Goal: Task Accomplishment & Management: Manage account settings

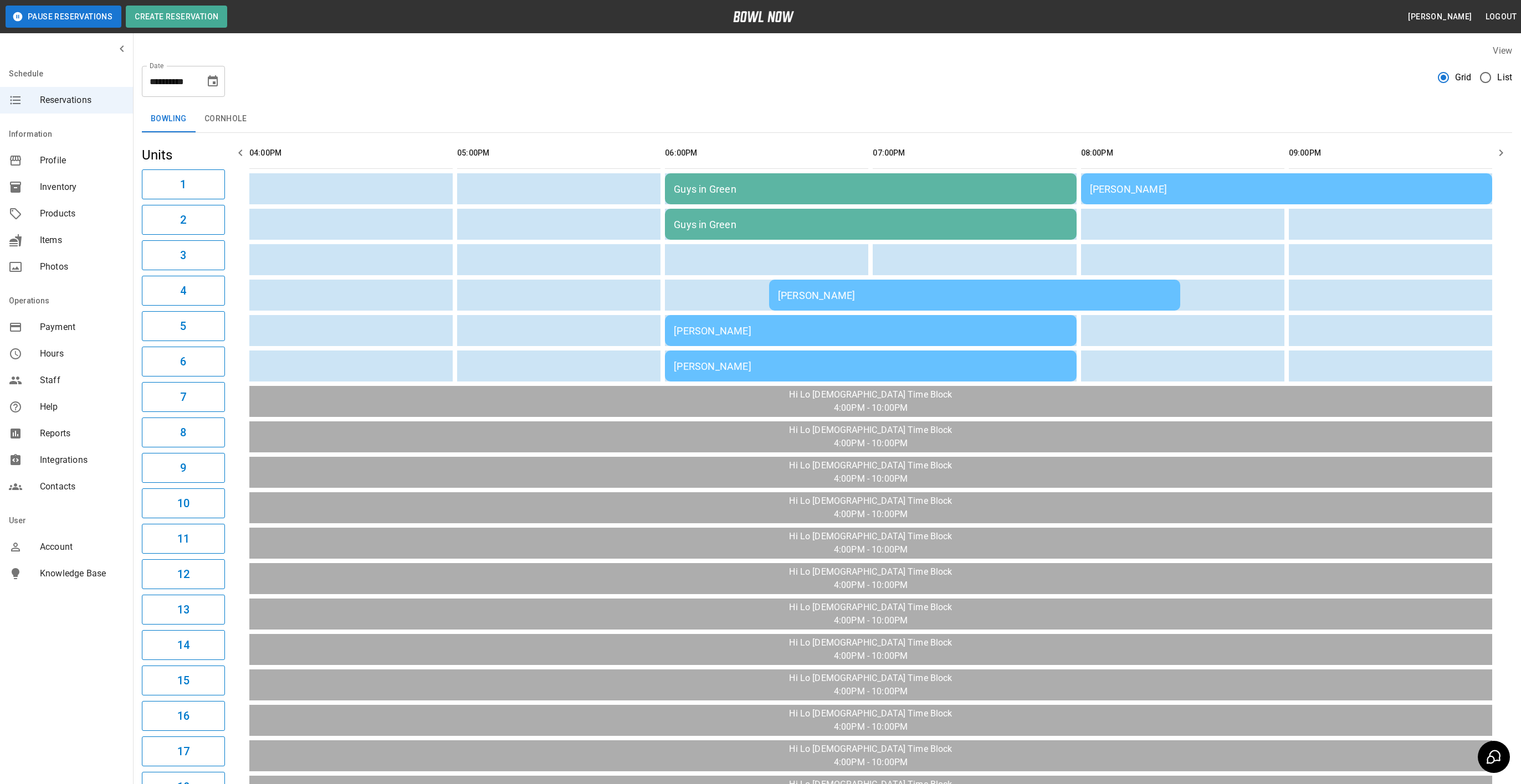
click at [211, 82] on icon "Choose date, selected date is Sep 24, 2025" at bounding box center [212, 81] width 13 height 13
click at [227, 223] on button "27" at bounding box center [236, 224] width 20 height 20
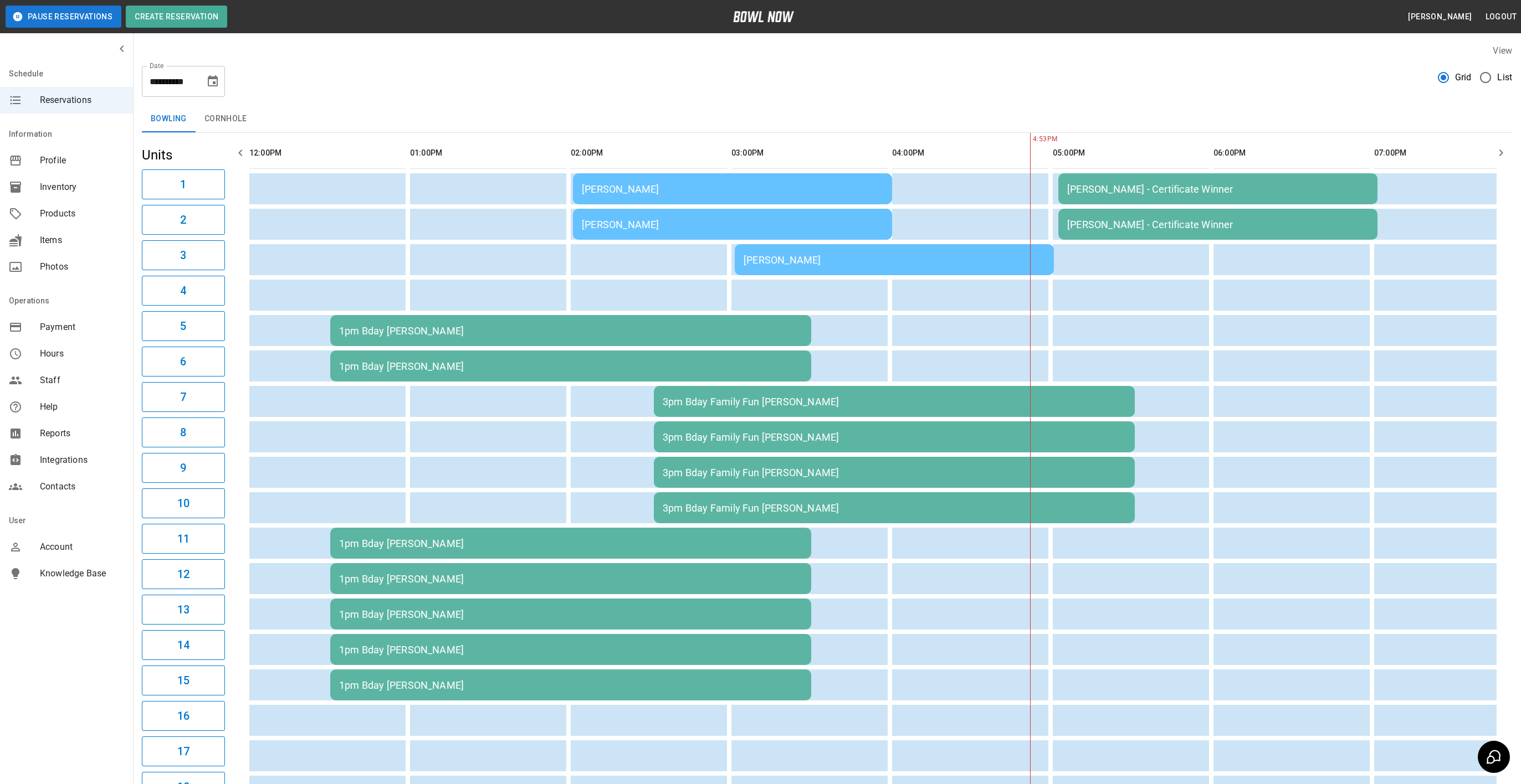
scroll to position [0, 642]
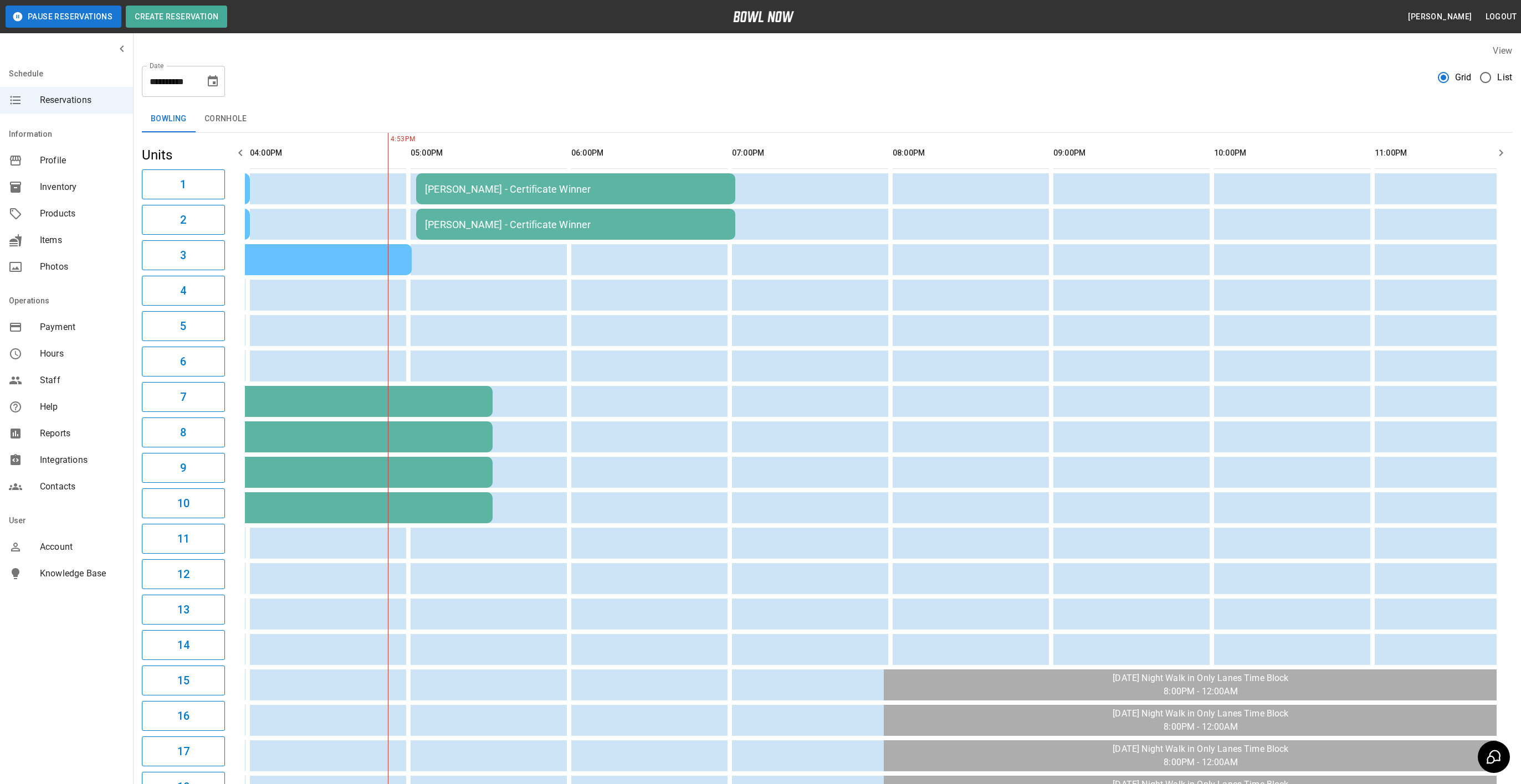
click at [248, 151] on button "button" at bounding box center [240, 152] width 22 height 22
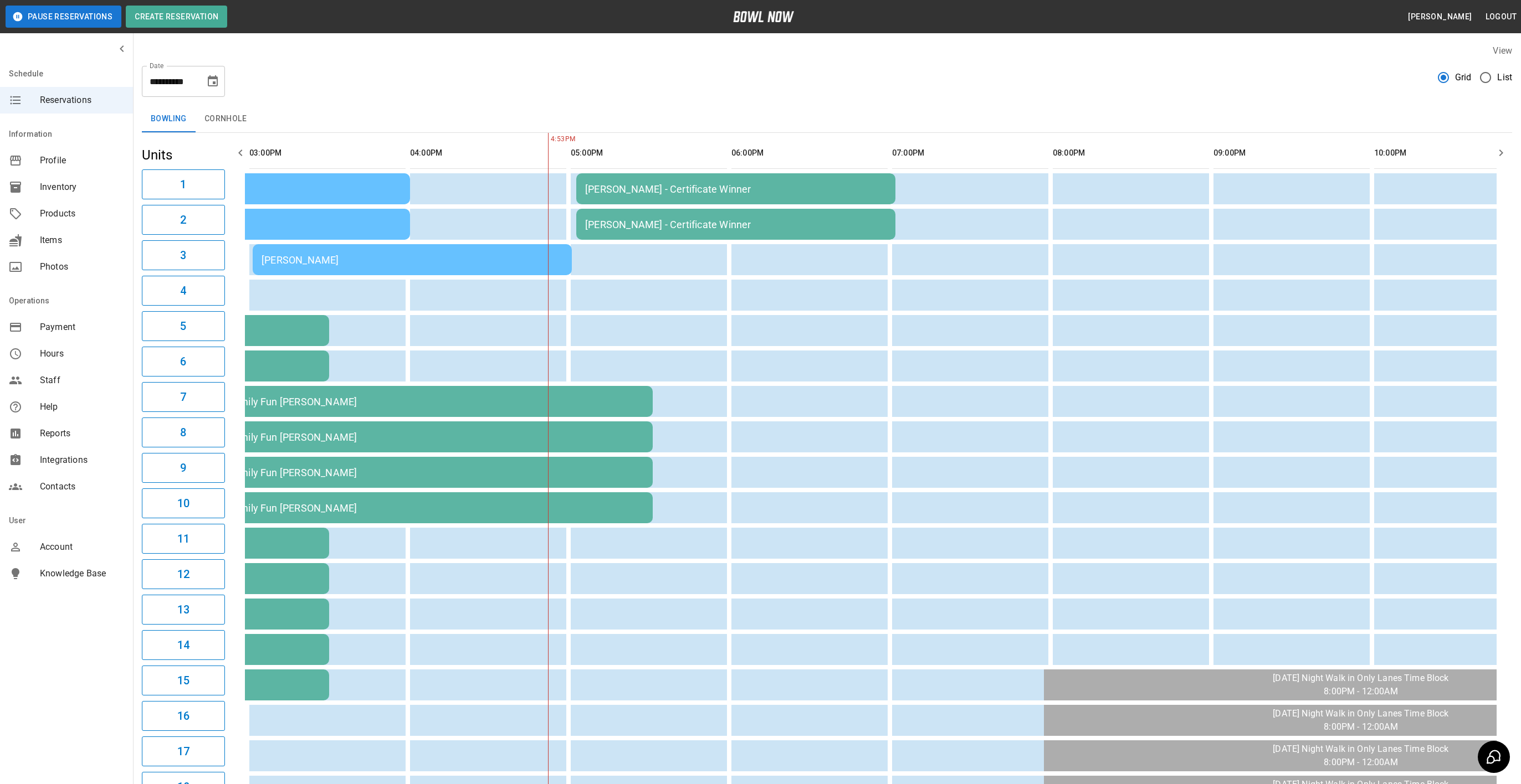
click at [248, 151] on button "button" at bounding box center [240, 152] width 22 height 22
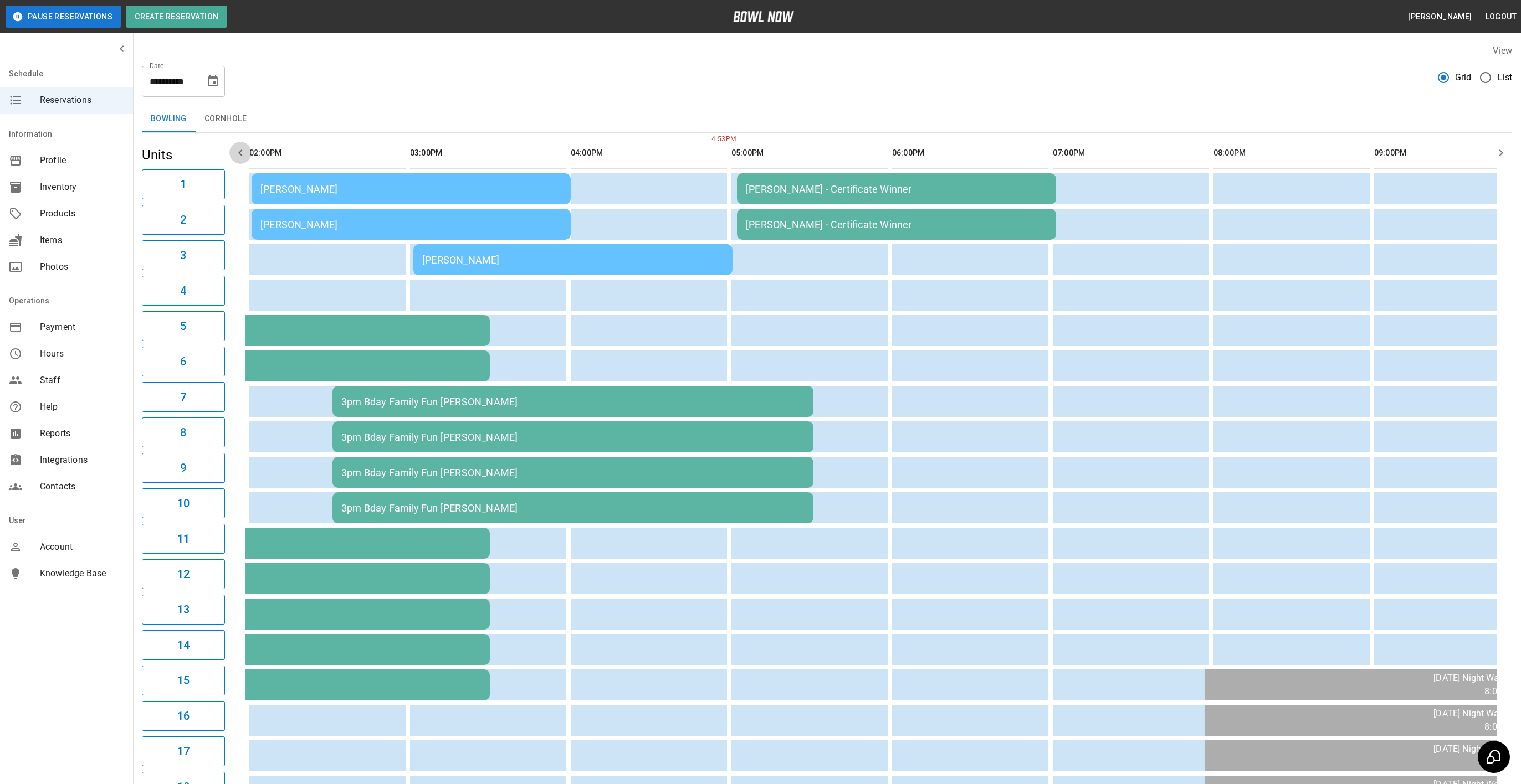
click at [248, 151] on button "button" at bounding box center [240, 152] width 22 height 22
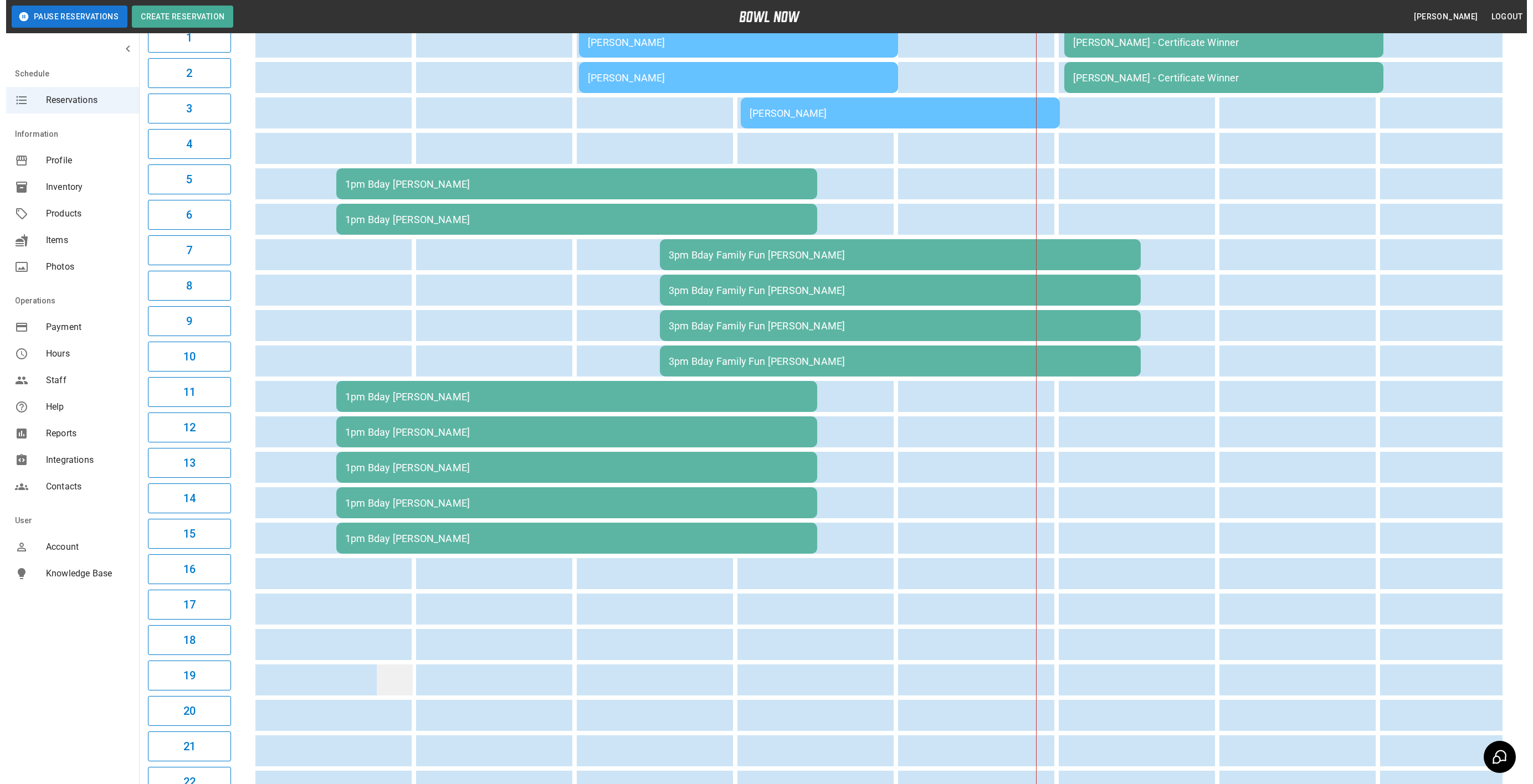
scroll to position [0, 0]
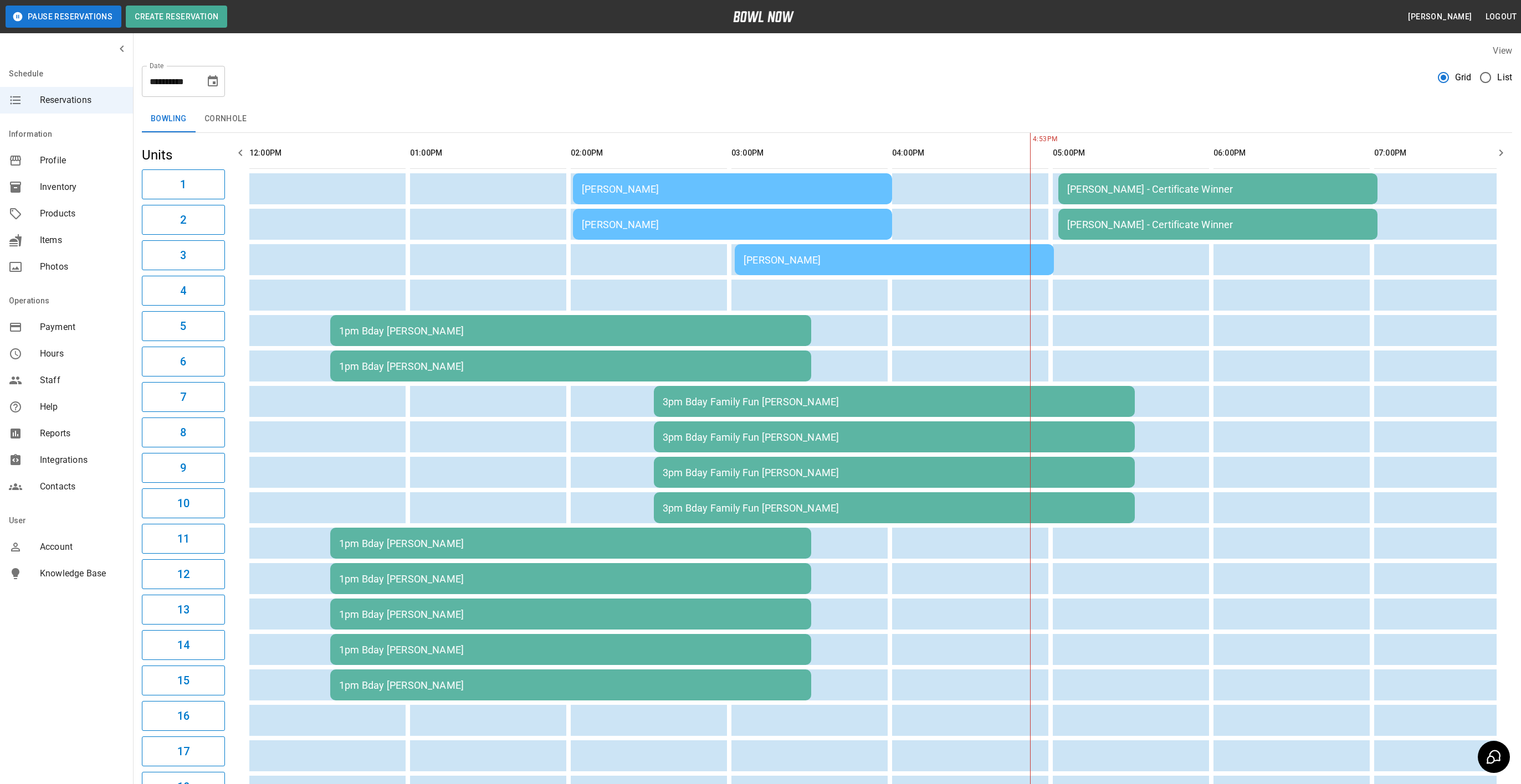
click at [763, 261] on div "[PERSON_NAME]" at bounding box center [894, 260] width 301 height 12
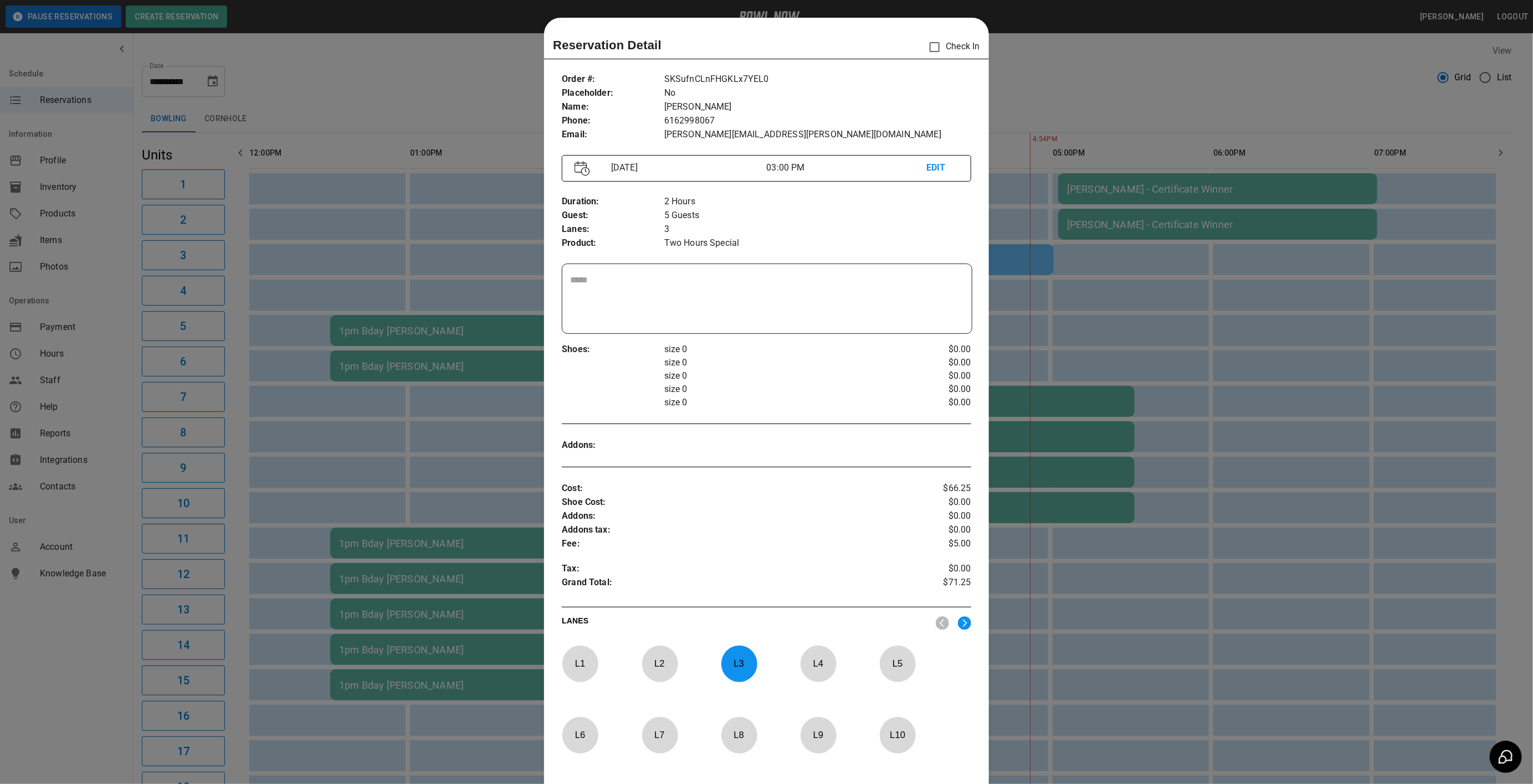
scroll to position [17, 0]
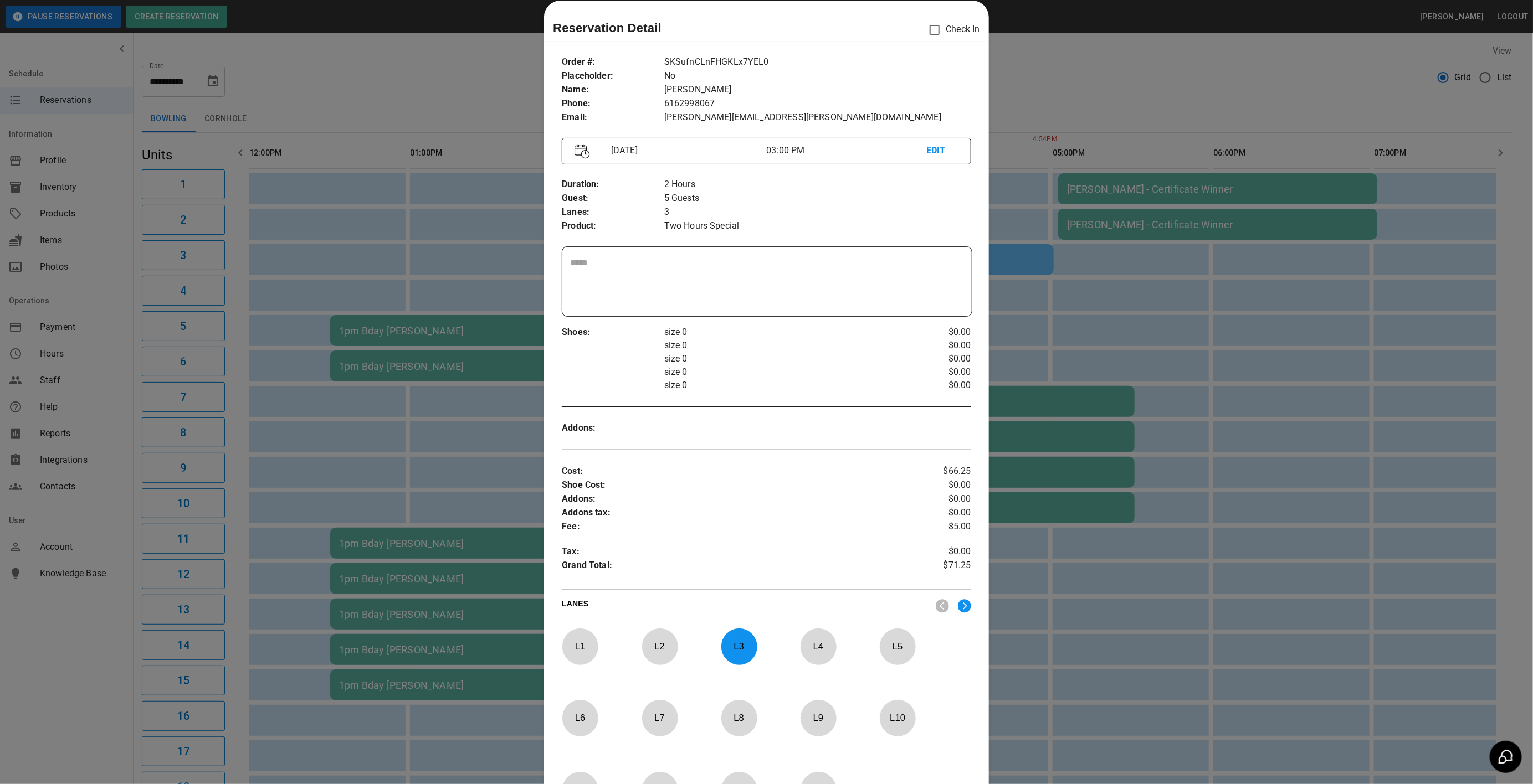
click at [739, 646] on p "L 3" at bounding box center [739, 647] width 36 height 26
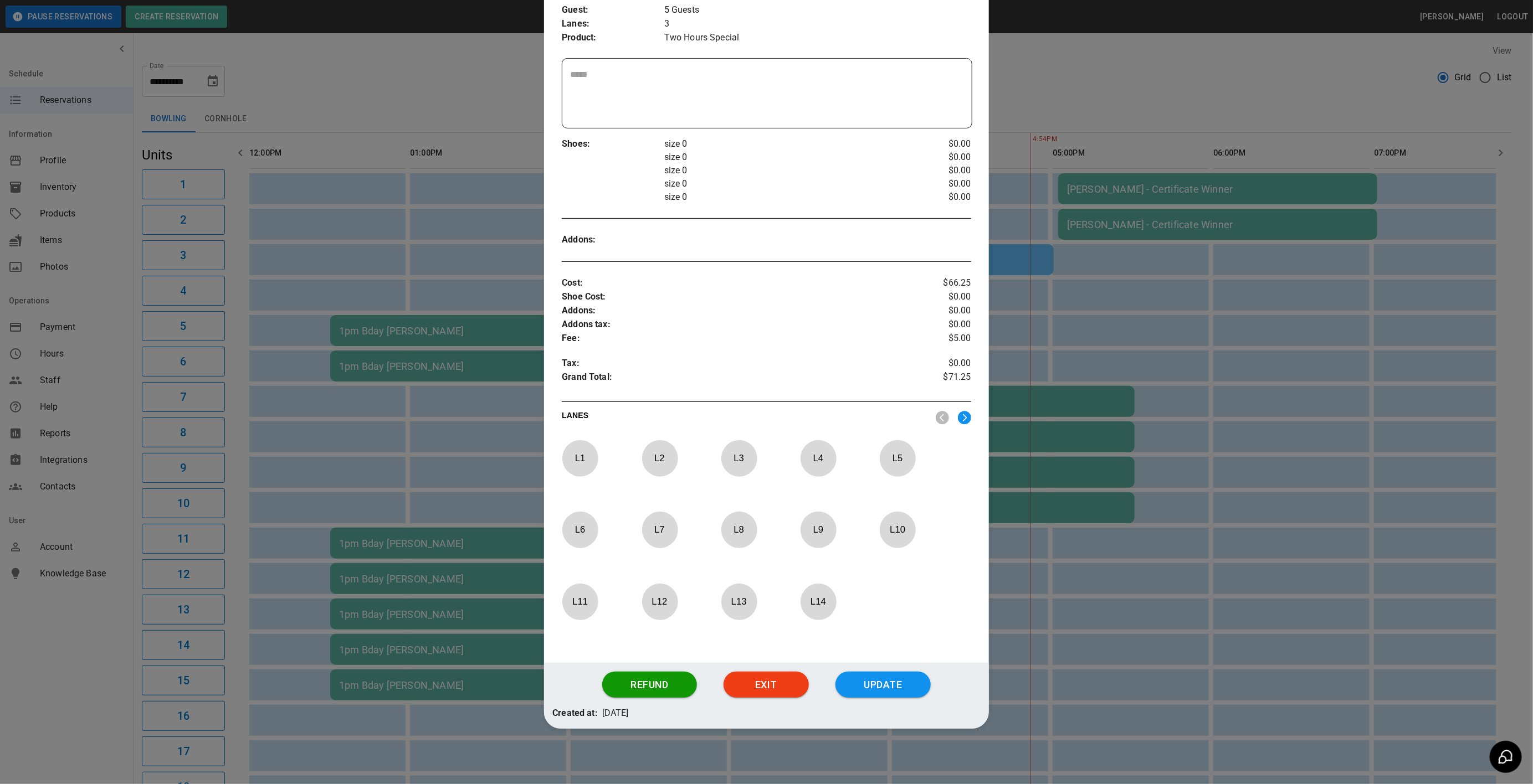
click at [652, 534] on p "L 7" at bounding box center [659, 530] width 36 height 26
click at [665, 528] on p "L 7" at bounding box center [659, 530] width 36 height 26
click at [958, 419] on img at bounding box center [965, 418] width 13 height 14
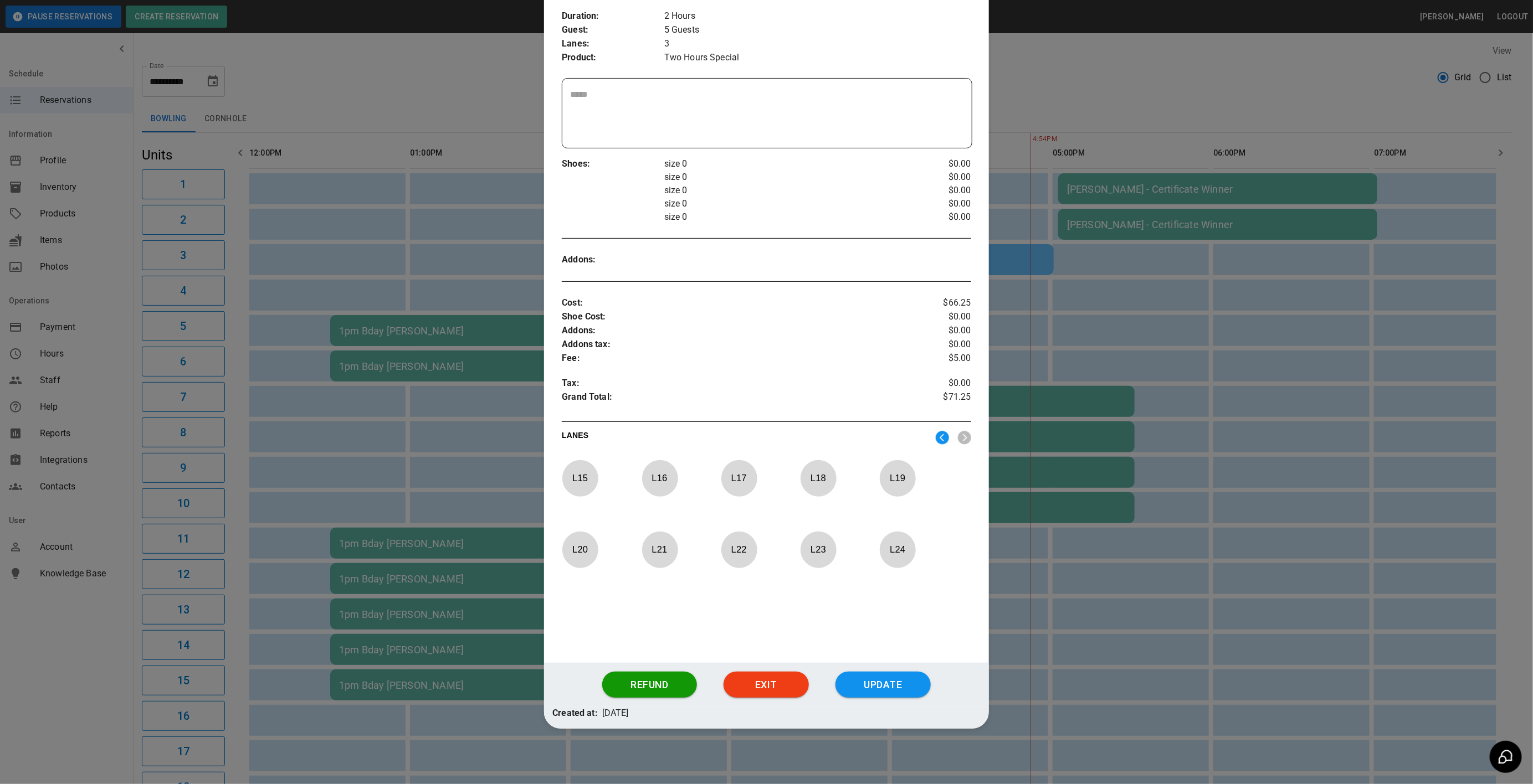
click at [740, 481] on p "L 17" at bounding box center [739, 478] width 36 height 26
click at [847, 686] on button "Update" at bounding box center [883, 685] width 95 height 27
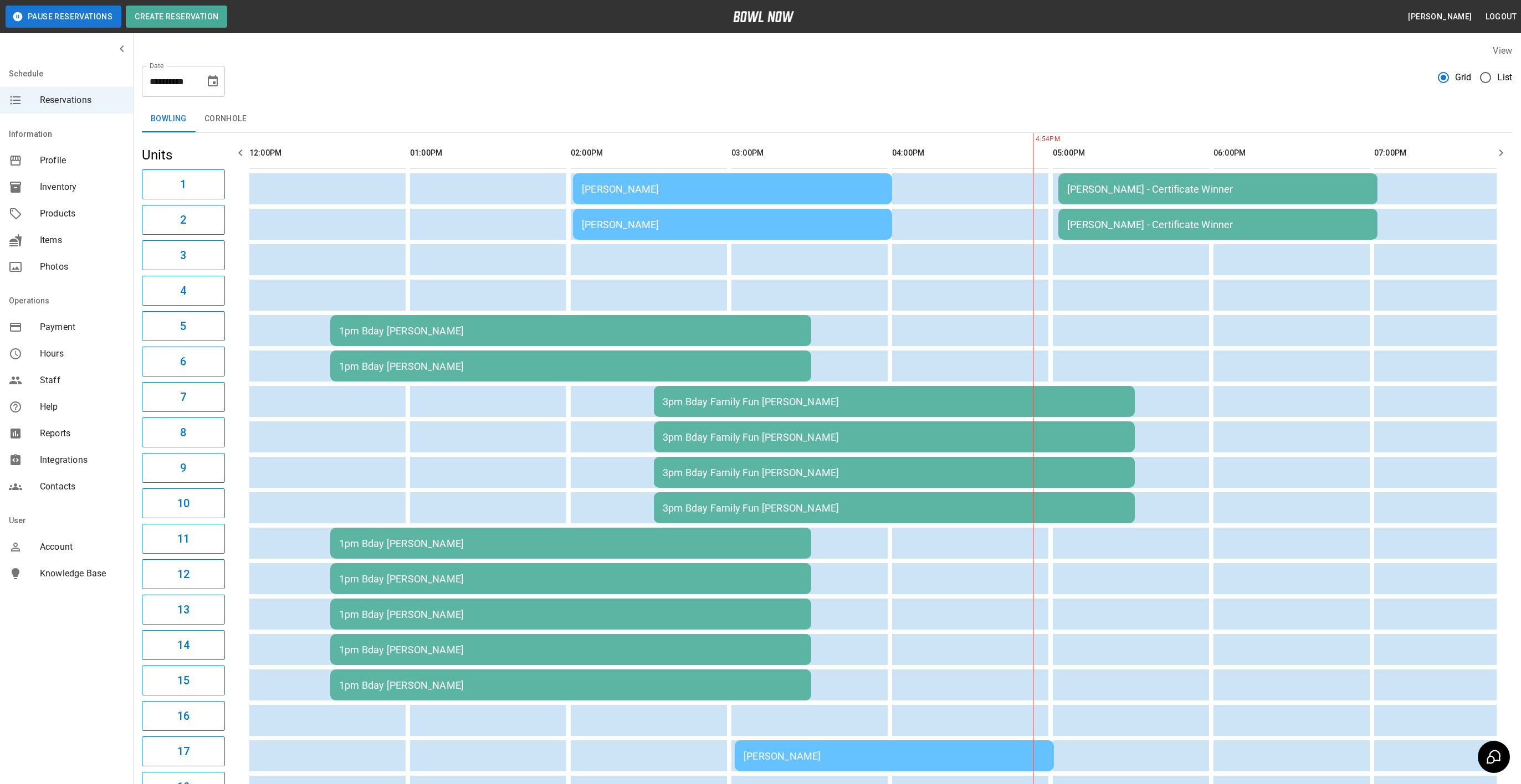
click at [510, 352] on td "1pm Bday [PERSON_NAME]" at bounding box center [571, 366] width 481 height 31
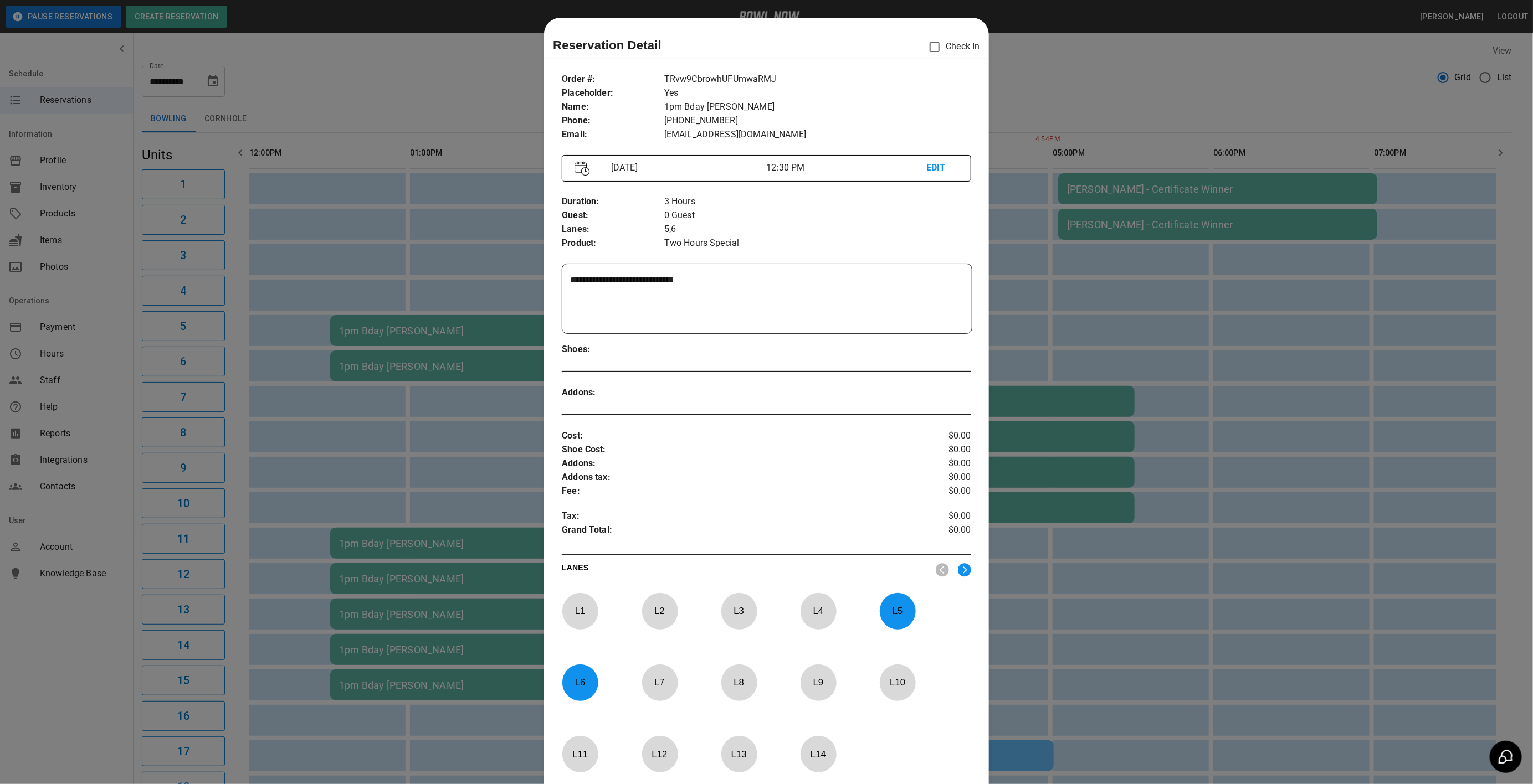
scroll to position [17, 0]
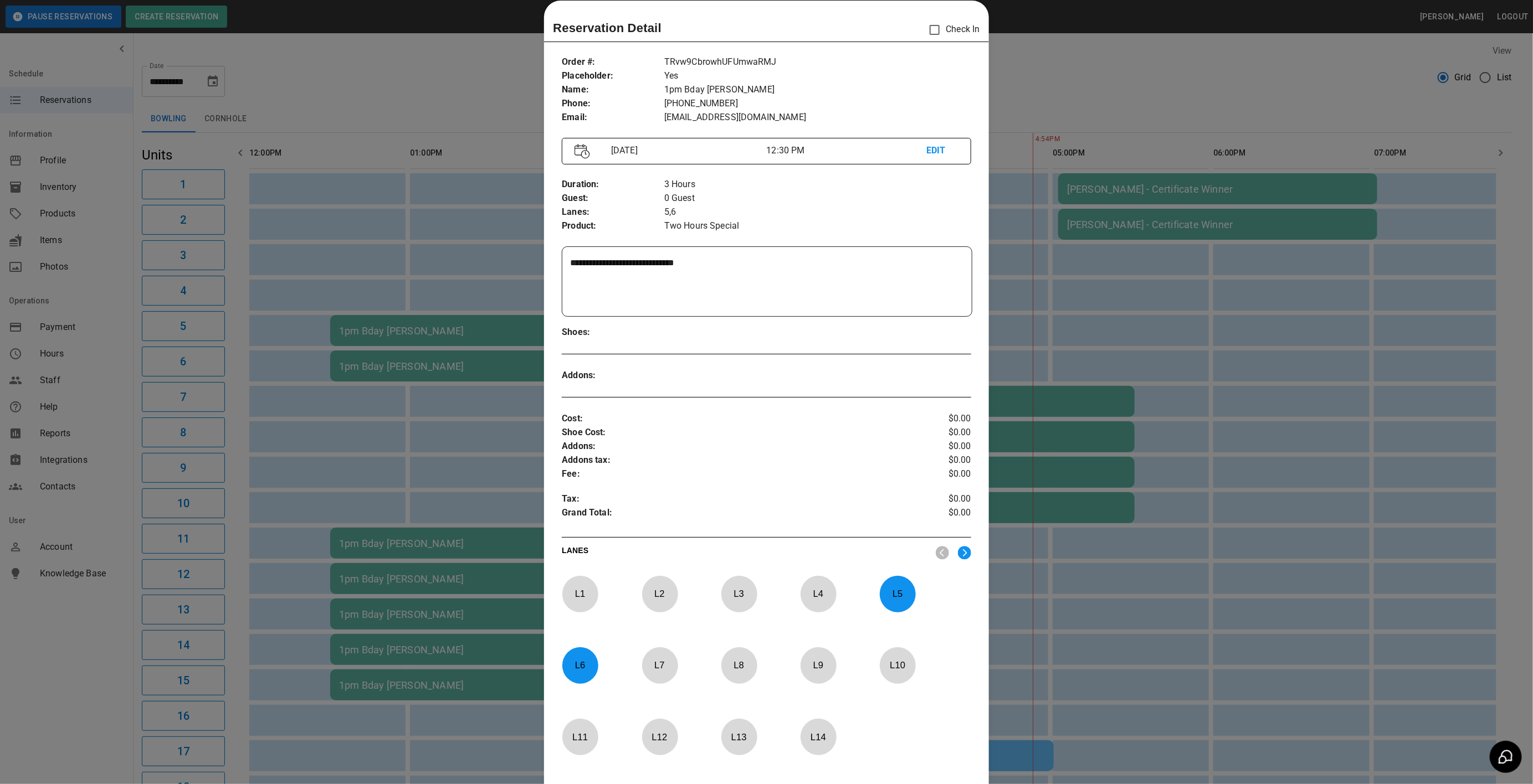
click at [900, 595] on p "L 5" at bounding box center [897, 594] width 36 height 26
click at [572, 658] on p "L 6" at bounding box center [580, 666] width 36 height 26
click at [965, 548] on div "**********" at bounding box center [766, 422] width 445 height 752
click at [958, 557] on img at bounding box center [965, 553] width 13 height 14
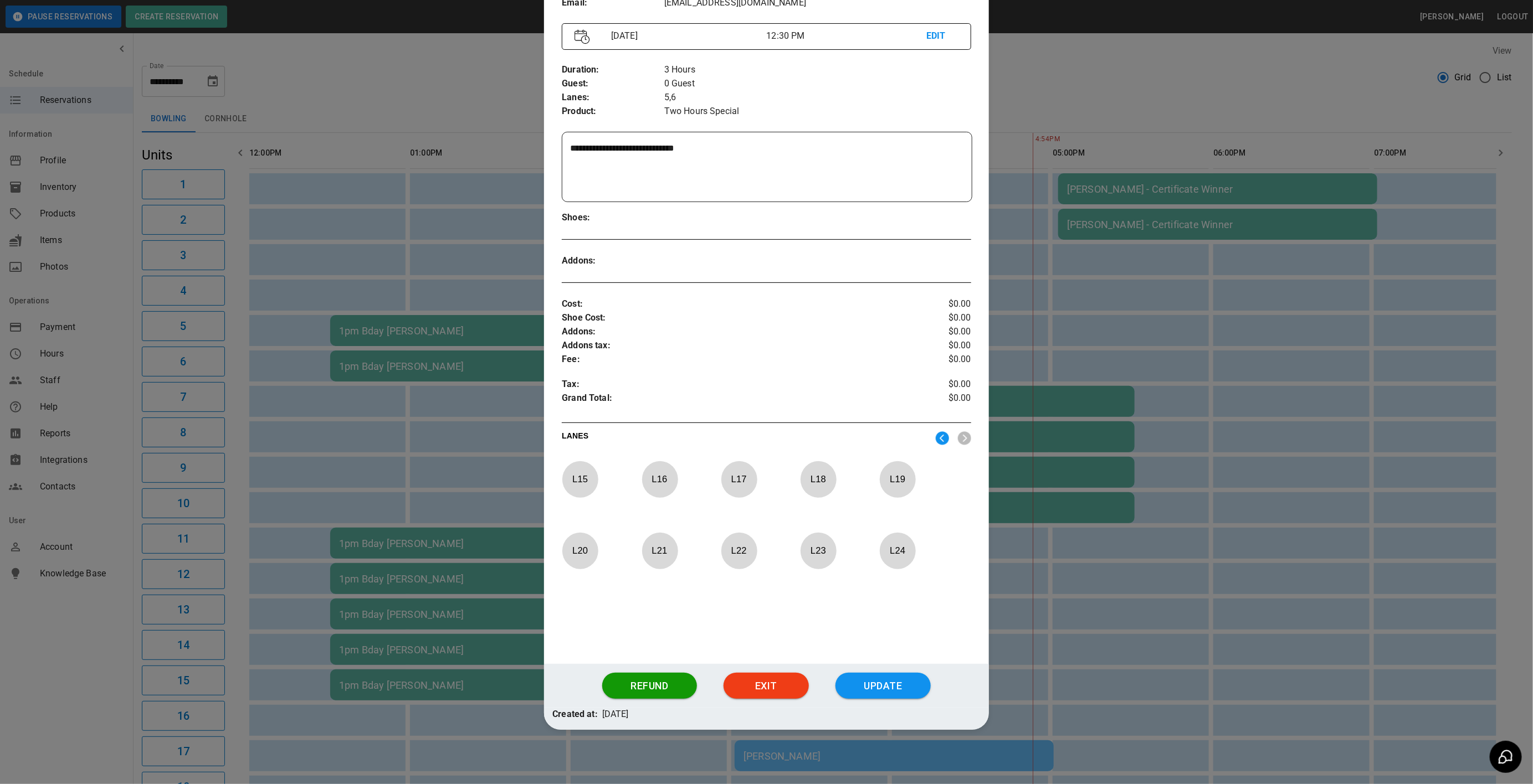
scroll to position [134, 0]
click at [891, 541] on p "L 24" at bounding box center [897, 550] width 36 height 26
click at [818, 555] on p "L 23" at bounding box center [818, 550] width 36 height 26
click at [851, 690] on button "Update" at bounding box center [883, 685] width 95 height 27
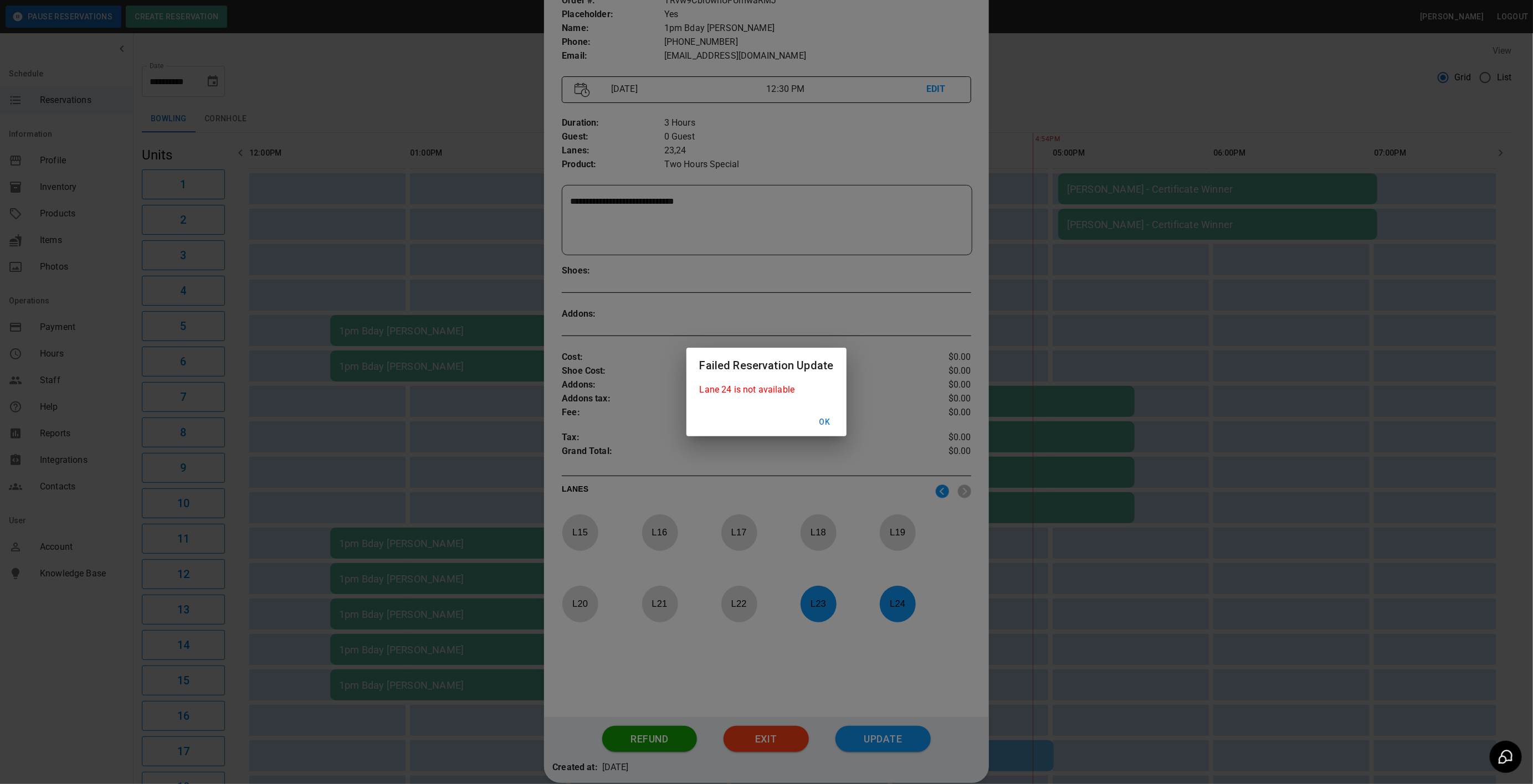
click at [823, 428] on button "Ok" at bounding box center [824, 422] width 36 height 20
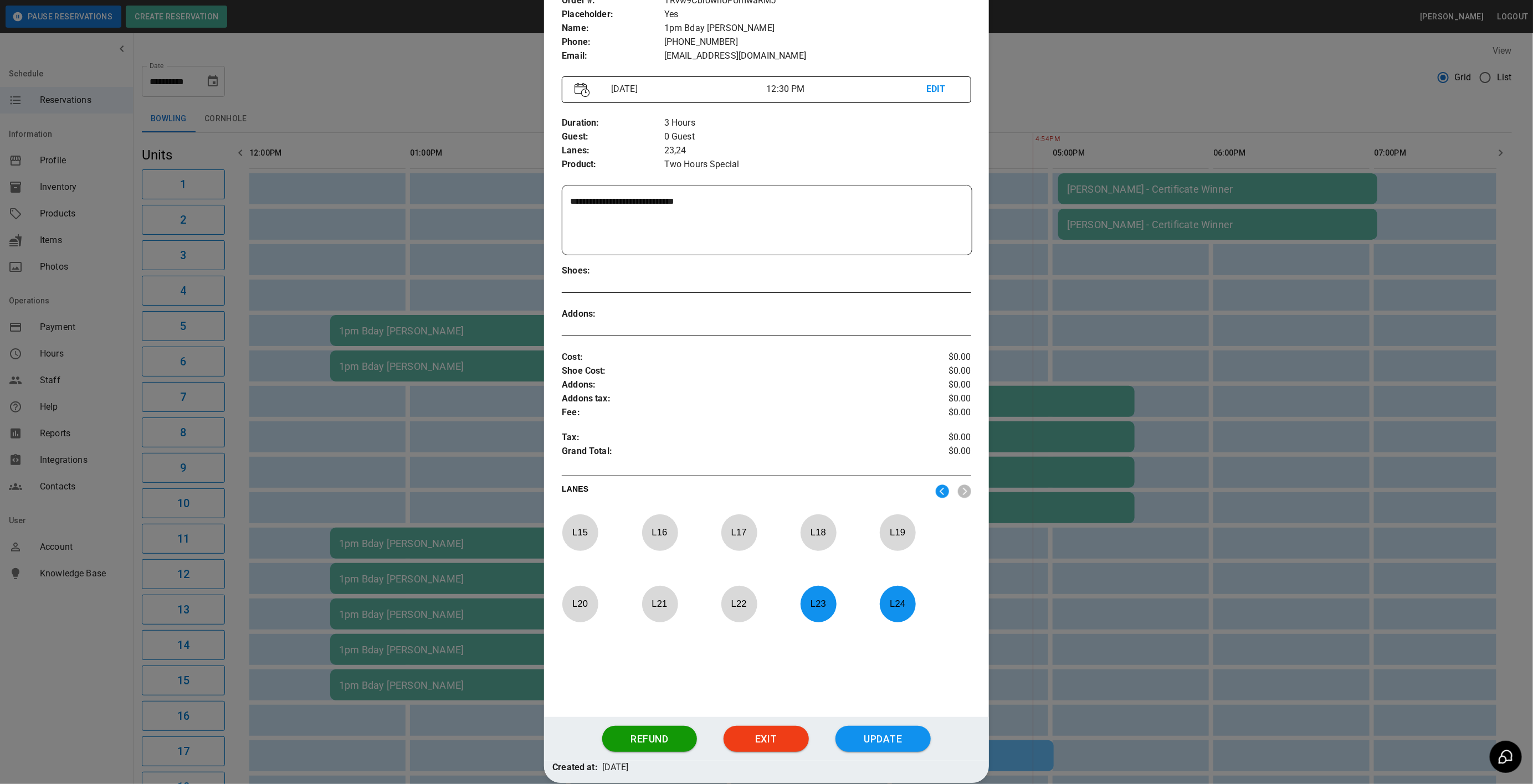
click at [879, 616] on p "L 24" at bounding box center [897, 604] width 36 height 26
click at [816, 614] on p "L 23" at bounding box center [818, 604] width 36 height 26
drag, startPoint x: 642, startPoint y: 613, endPoint x: 721, endPoint y: 604, distance: 79.5
click at [644, 612] on p "L 21" at bounding box center [659, 604] width 36 height 26
click at [738, 600] on p "L 22" at bounding box center [739, 604] width 36 height 26
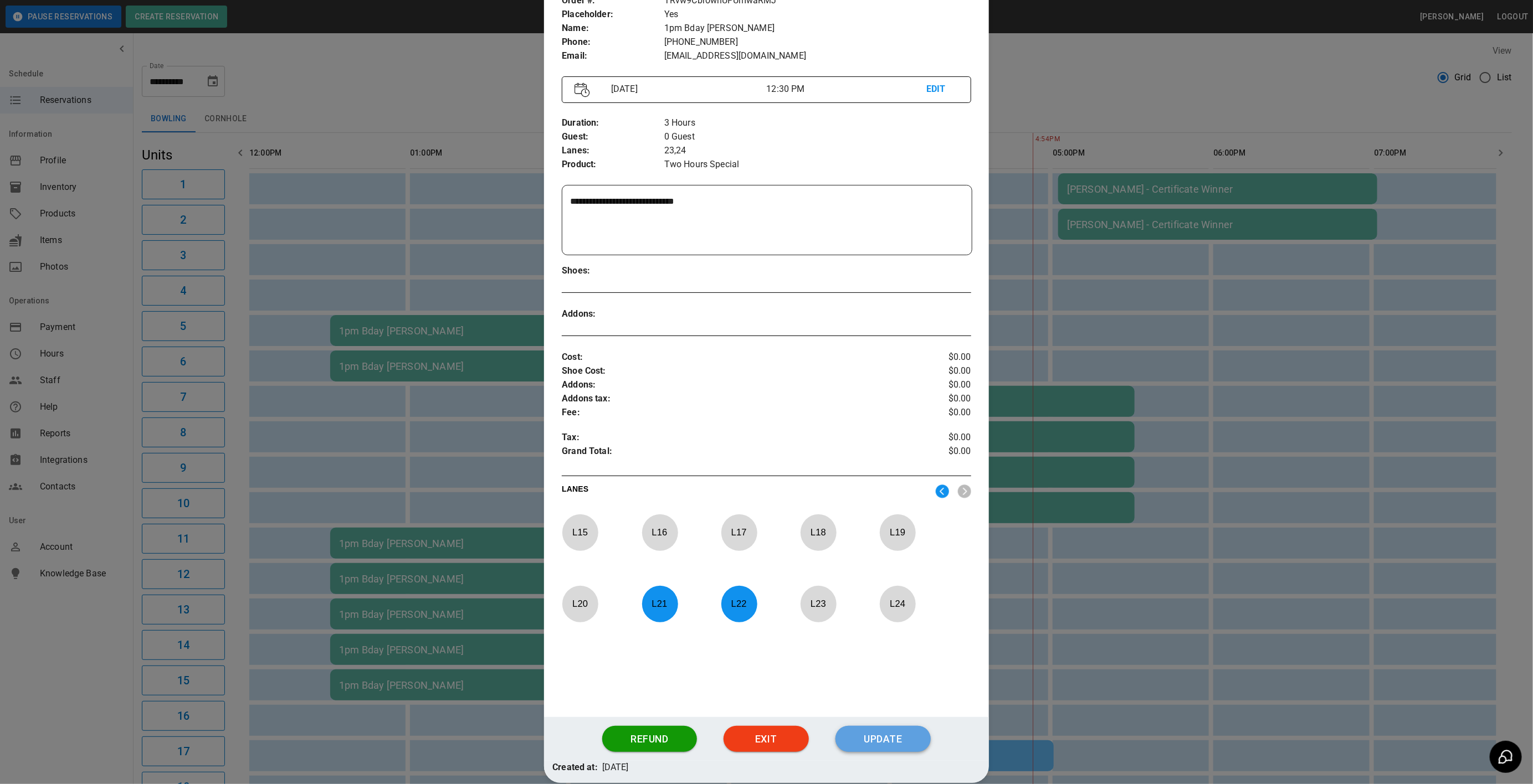
click at [875, 738] on button "Update" at bounding box center [883, 739] width 95 height 27
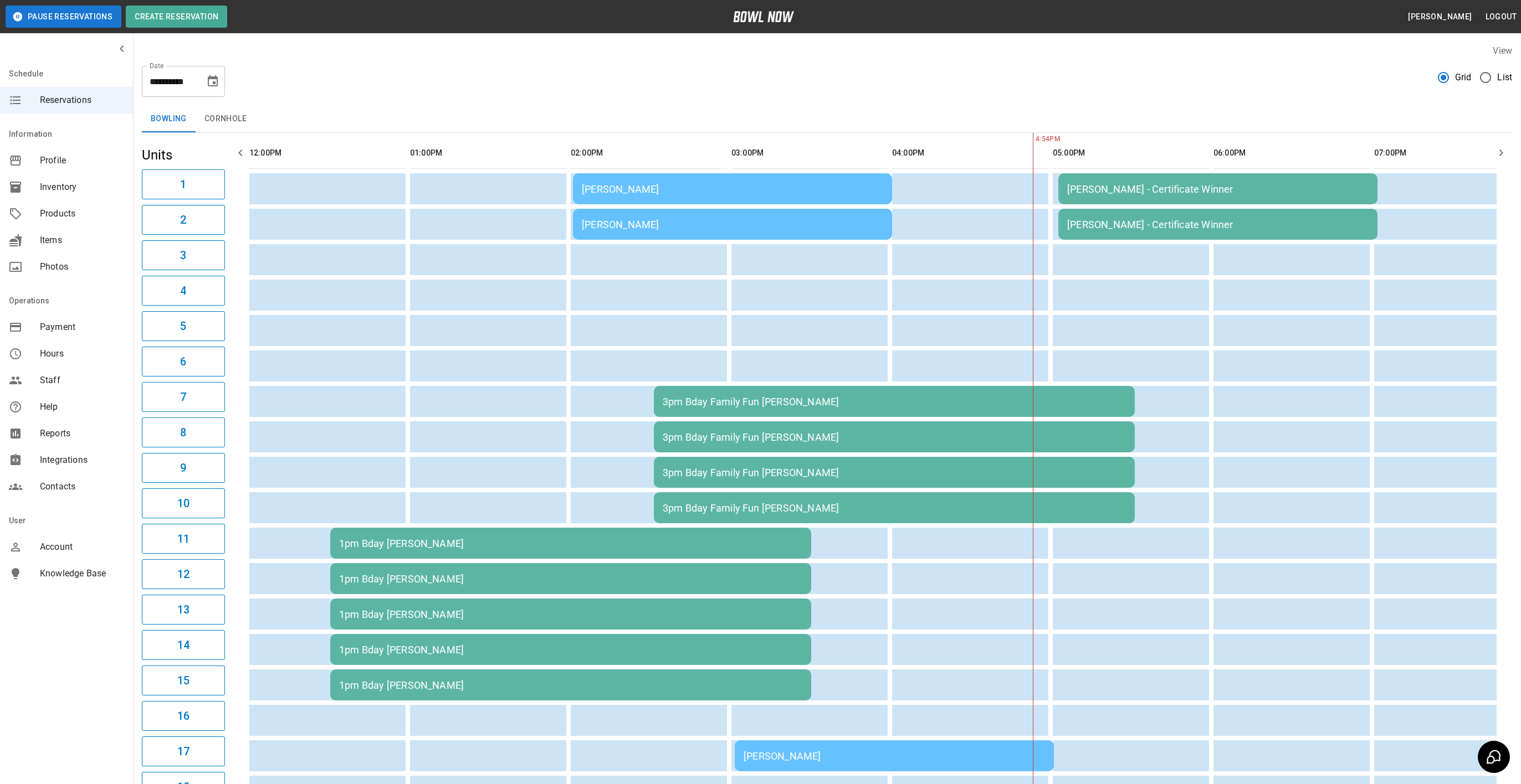
click at [640, 223] on div "[PERSON_NAME]" at bounding box center [733, 225] width 301 height 12
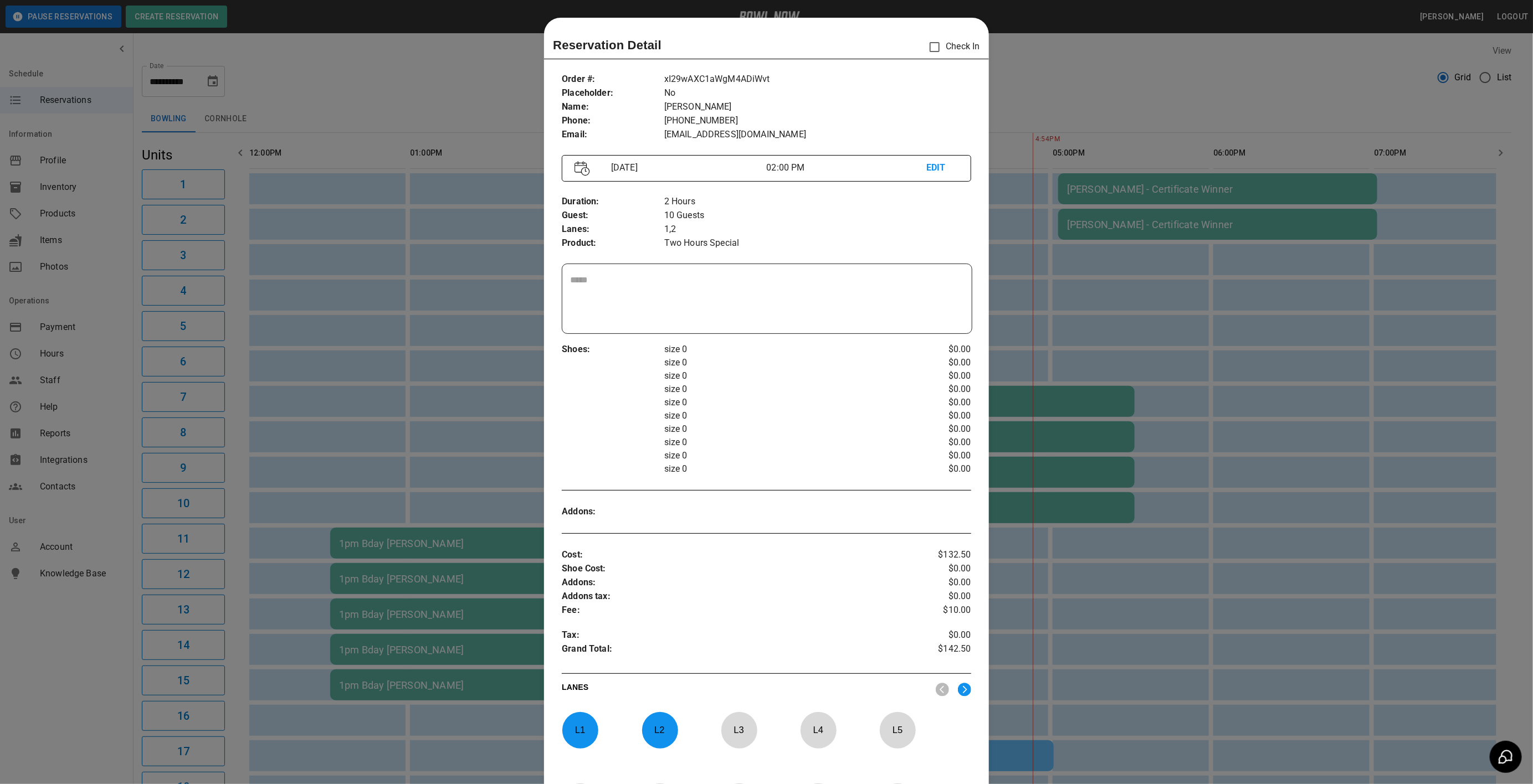
scroll to position [17, 0]
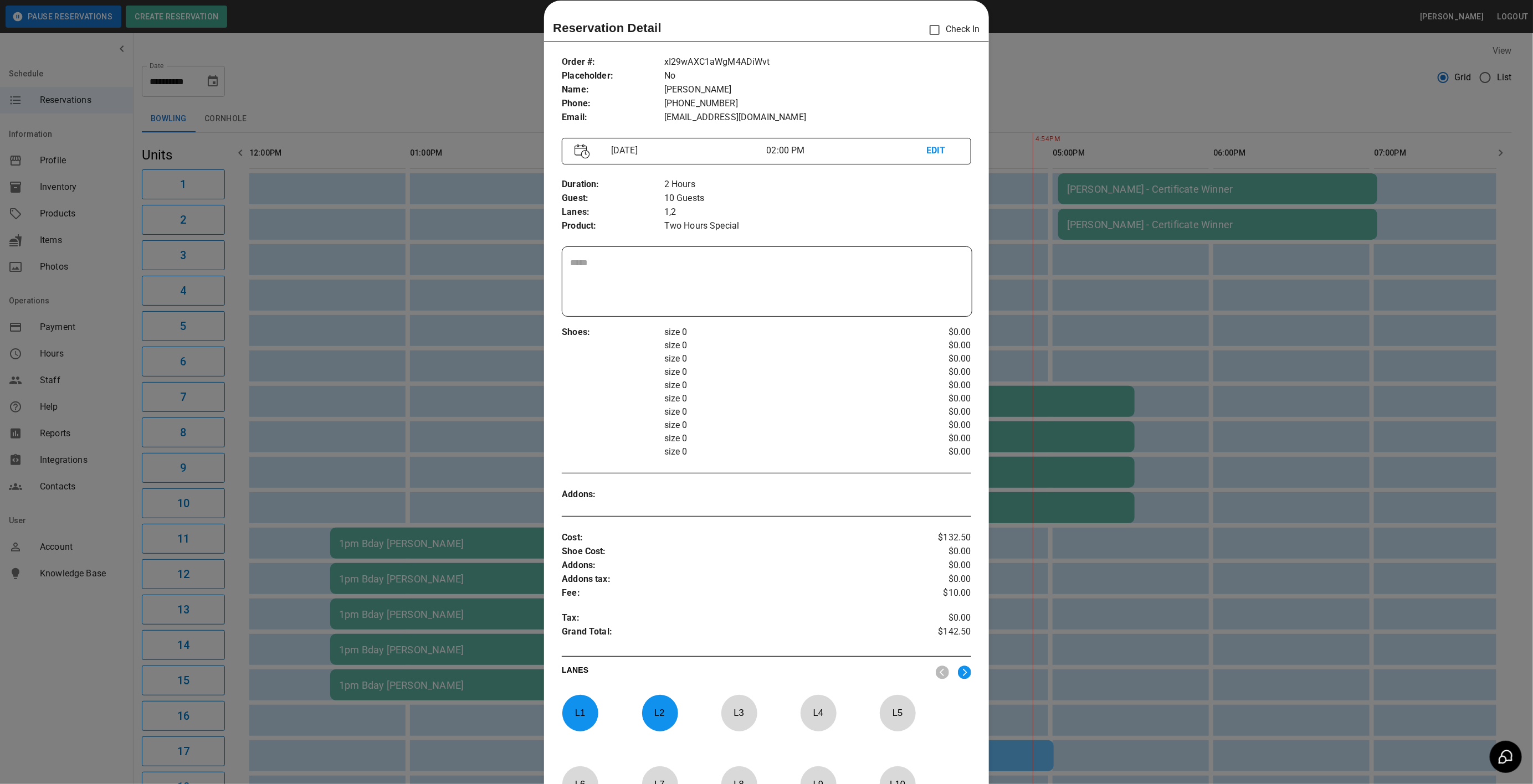
click at [592, 718] on p "L 1" at bounding box center [580, 713] width 36 height 26
click at [658, 718] on p "L 2" at bounding box center [659, 713] width 36 height 26
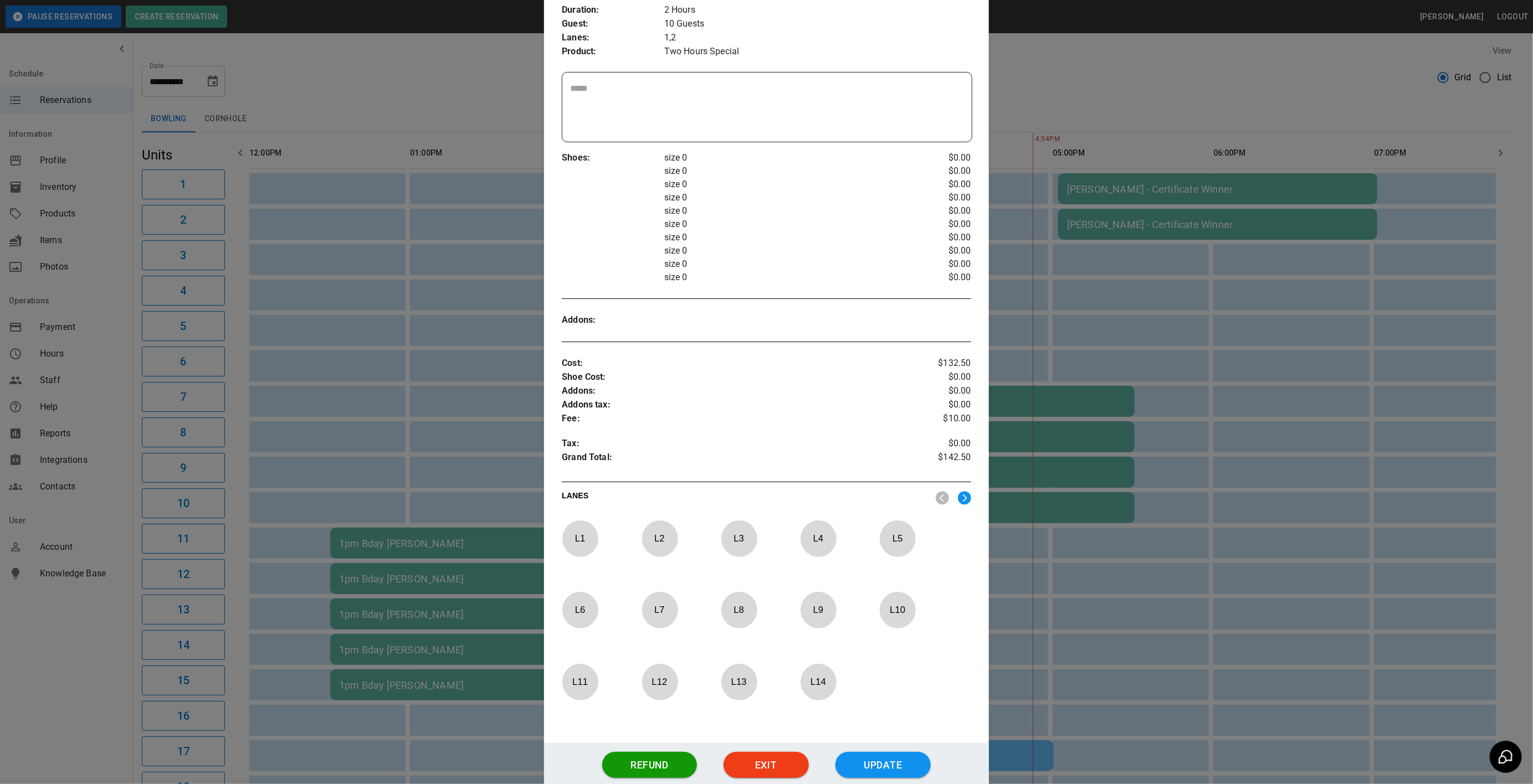
scroll to position [273, 0]
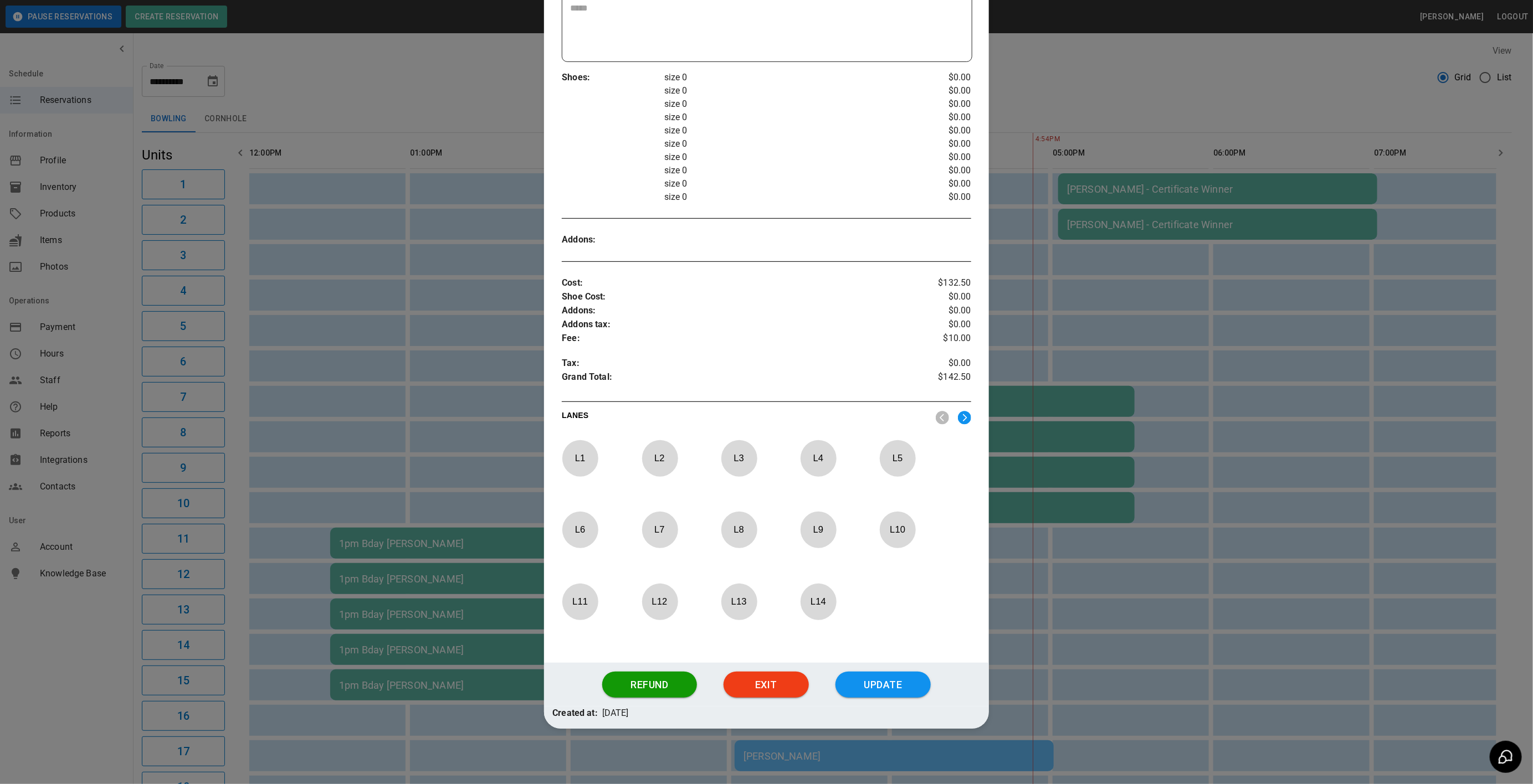
click at [961, 417] on img at bounding box center [965, 418] width 13 height 14
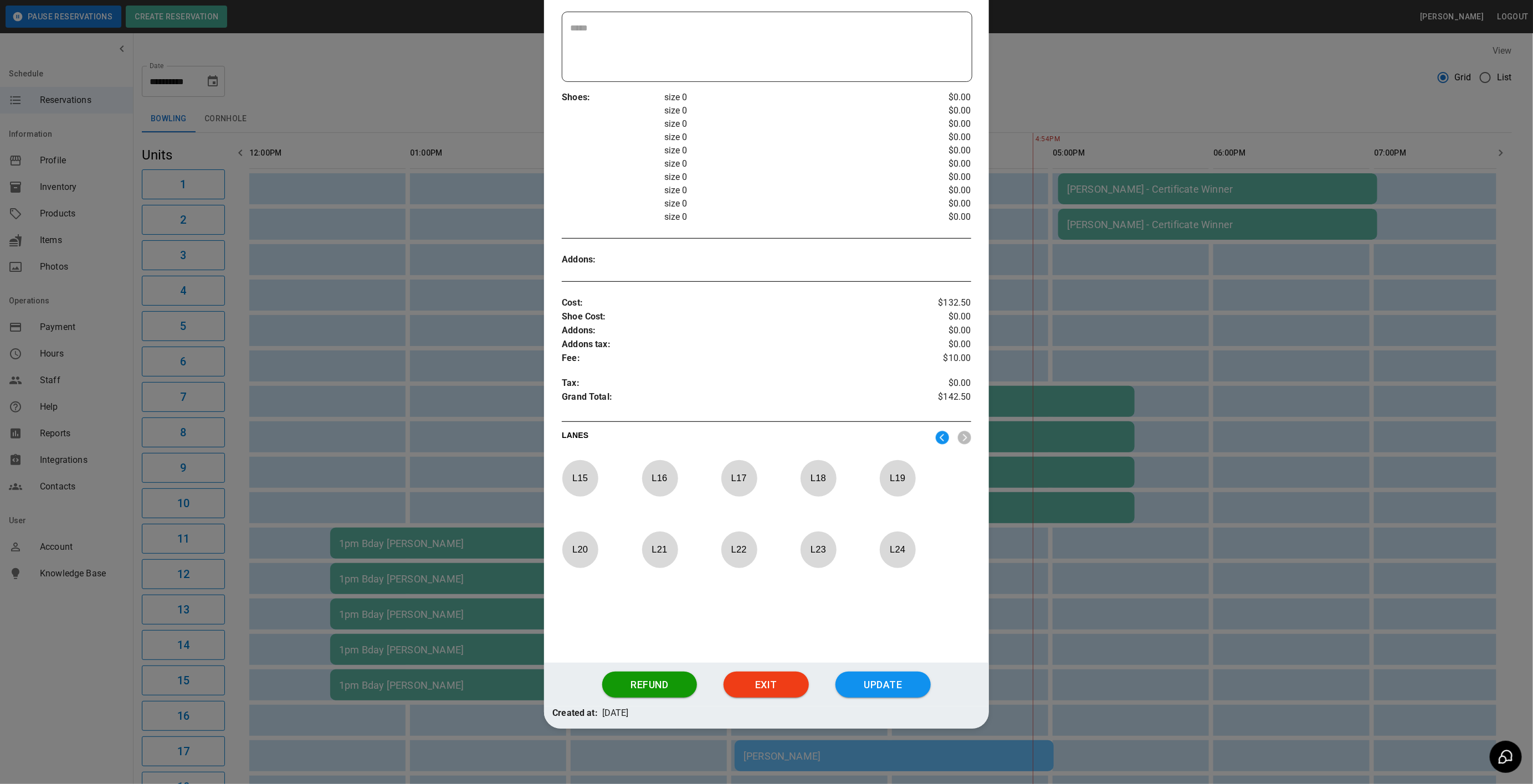
scroll to position [253, 0]
click at [575, 554] on p "L 20" at bounding box center [580, 550] width 36 height 26
click at [890, 490] on p "L 19" at bounding box center [897, 478] width 36 height 26
click at [880, 675] on button "Update" at bounding box center [883, 685] width 95 height 27
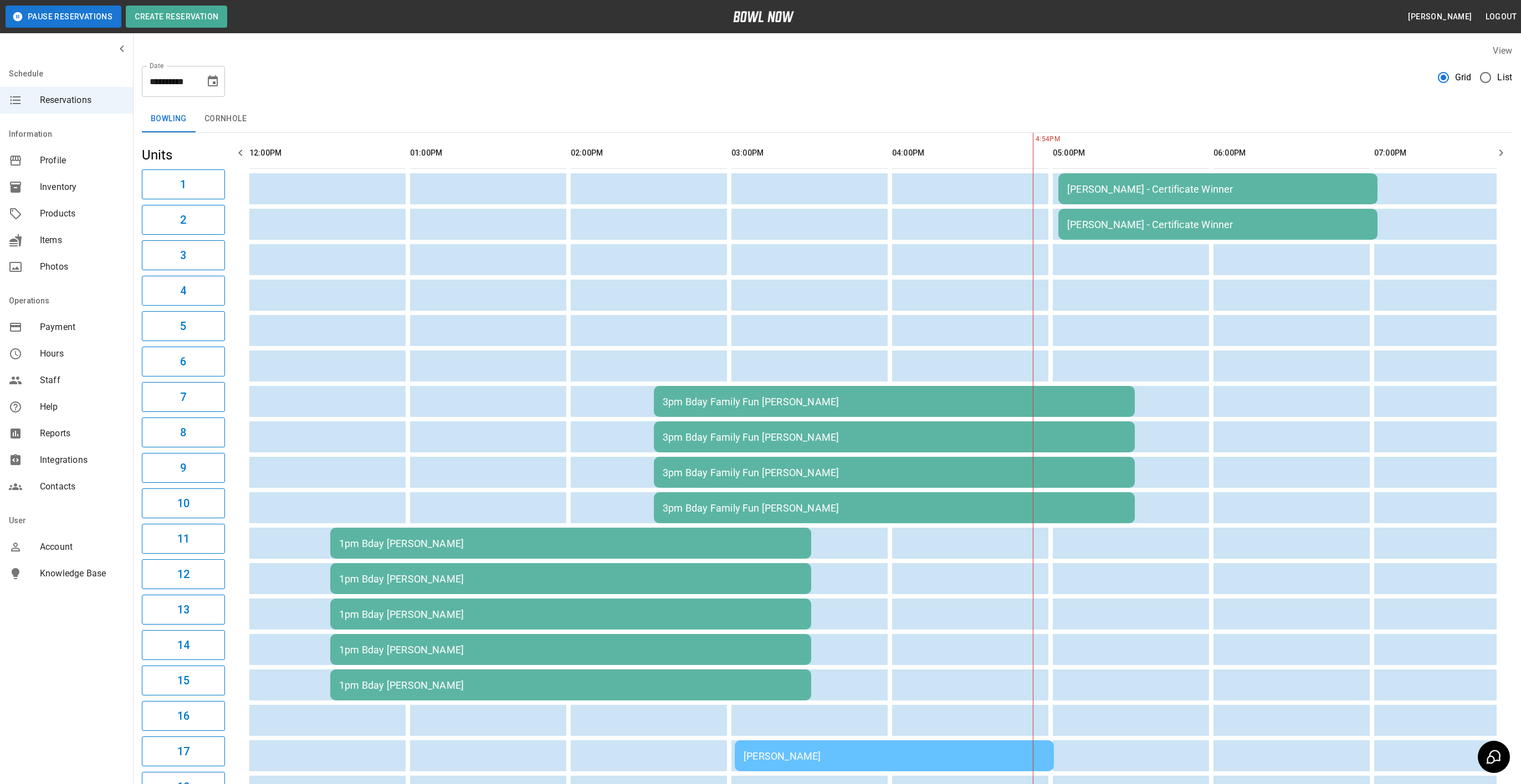
click at [546, 592] on table "[PERSON_NAME] - Certificate Winner [PERSON_NAME] - Certificate Winner 3pm Bday …" at bounding box center [1218, 578] width 1946 height 891
click at [711, 540] on div "1pm Bday [PERSON_NAME]" at bounding box center [571, 544] width 463 height 12
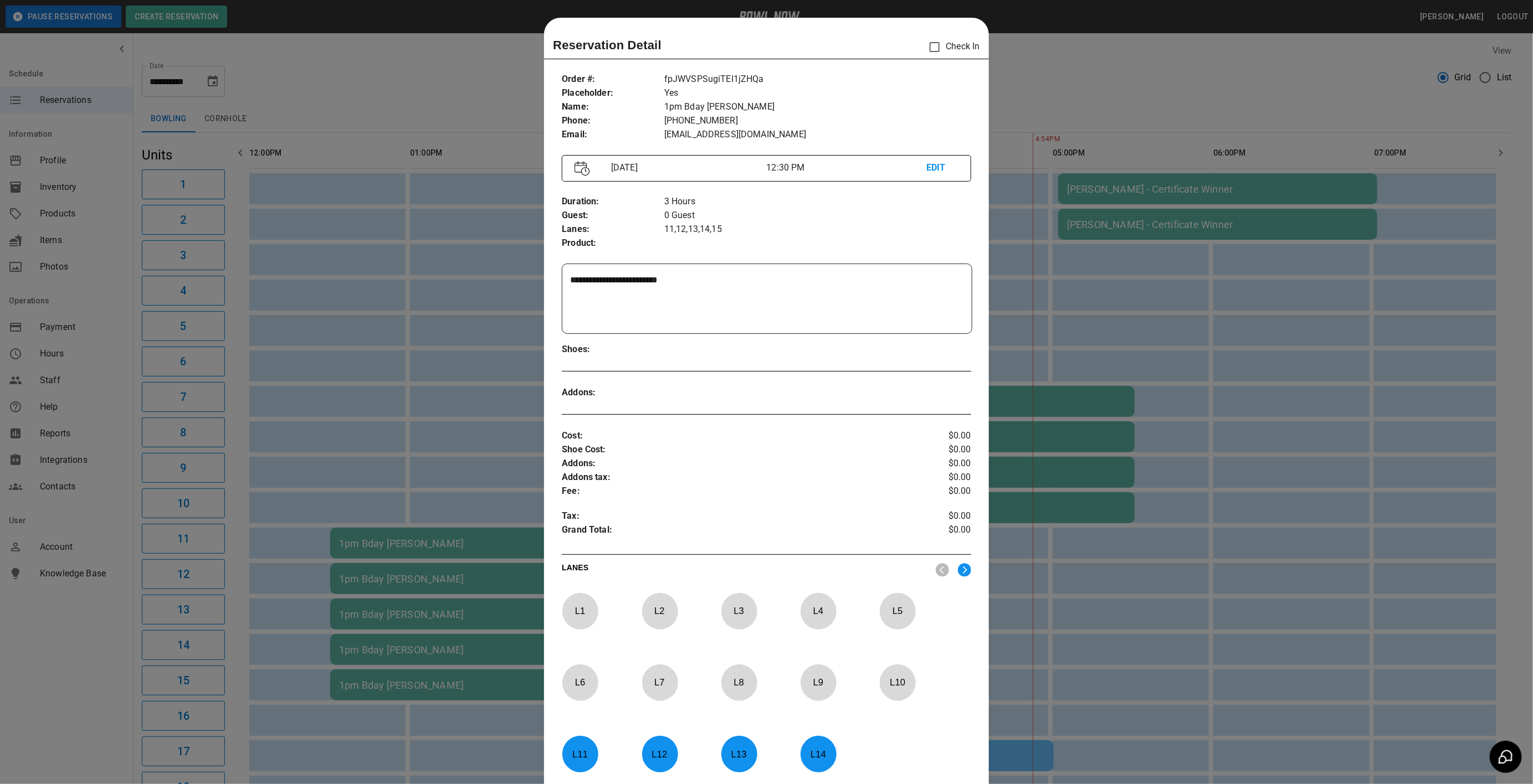
scroll to position [17, 0]
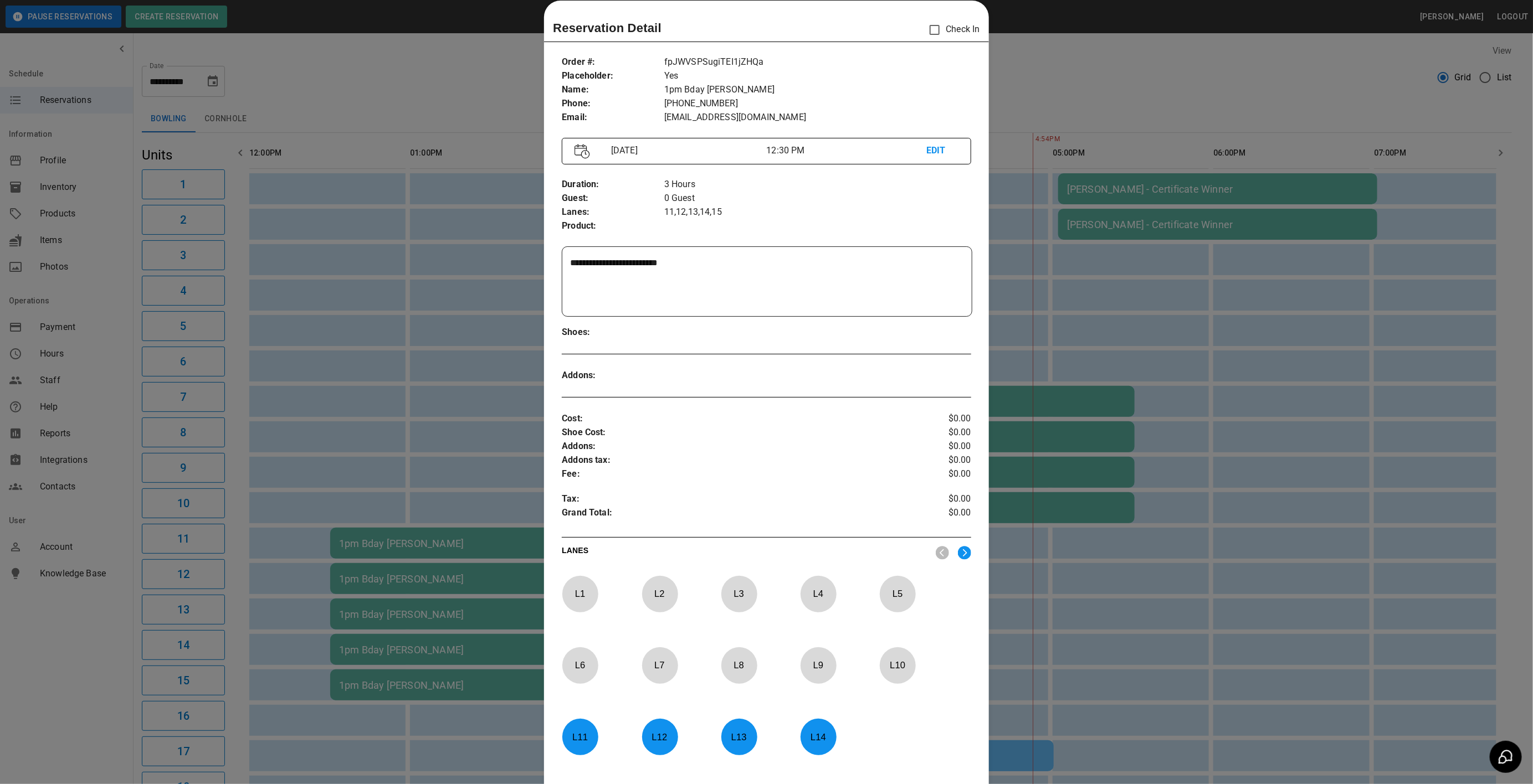
drag, startPoint x: 816, startPoint y: 727, endPoint x: 759, endPoint y: 735, distance: 57.6
click at [814, 729] on p "L 14" at bounding box center [818, 737] width 36 height 26
click at [747, 736] on p "L 13" at bounding box center [739, 737] width 36 height 26
click at [665, 739] on p "L 12" at bounding box center [659, 737] width 36 height 26
click at [597, 739] on div "L 11" at bounding box center [597, 749] width 70 height 62
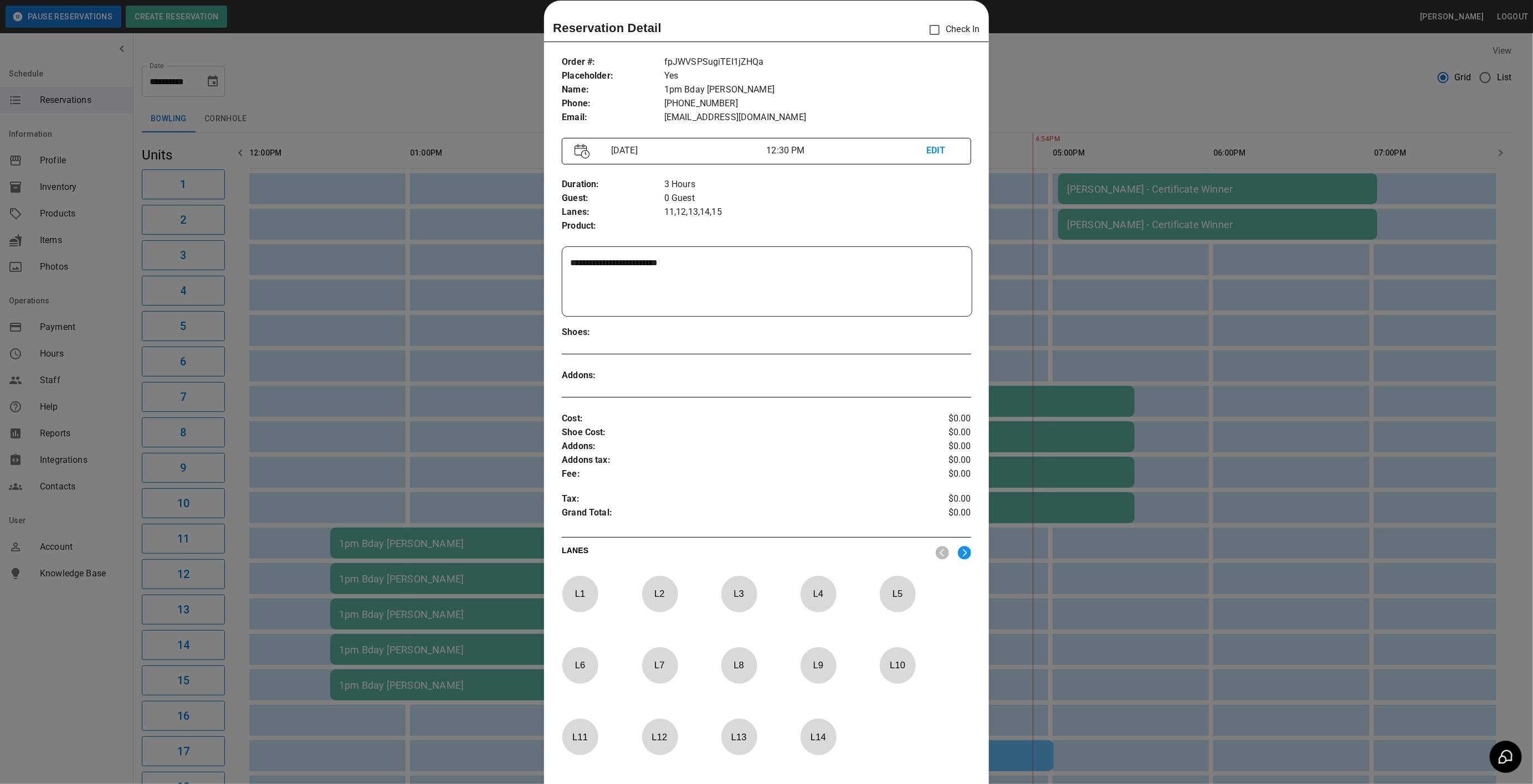
scroll to position [155, 0]
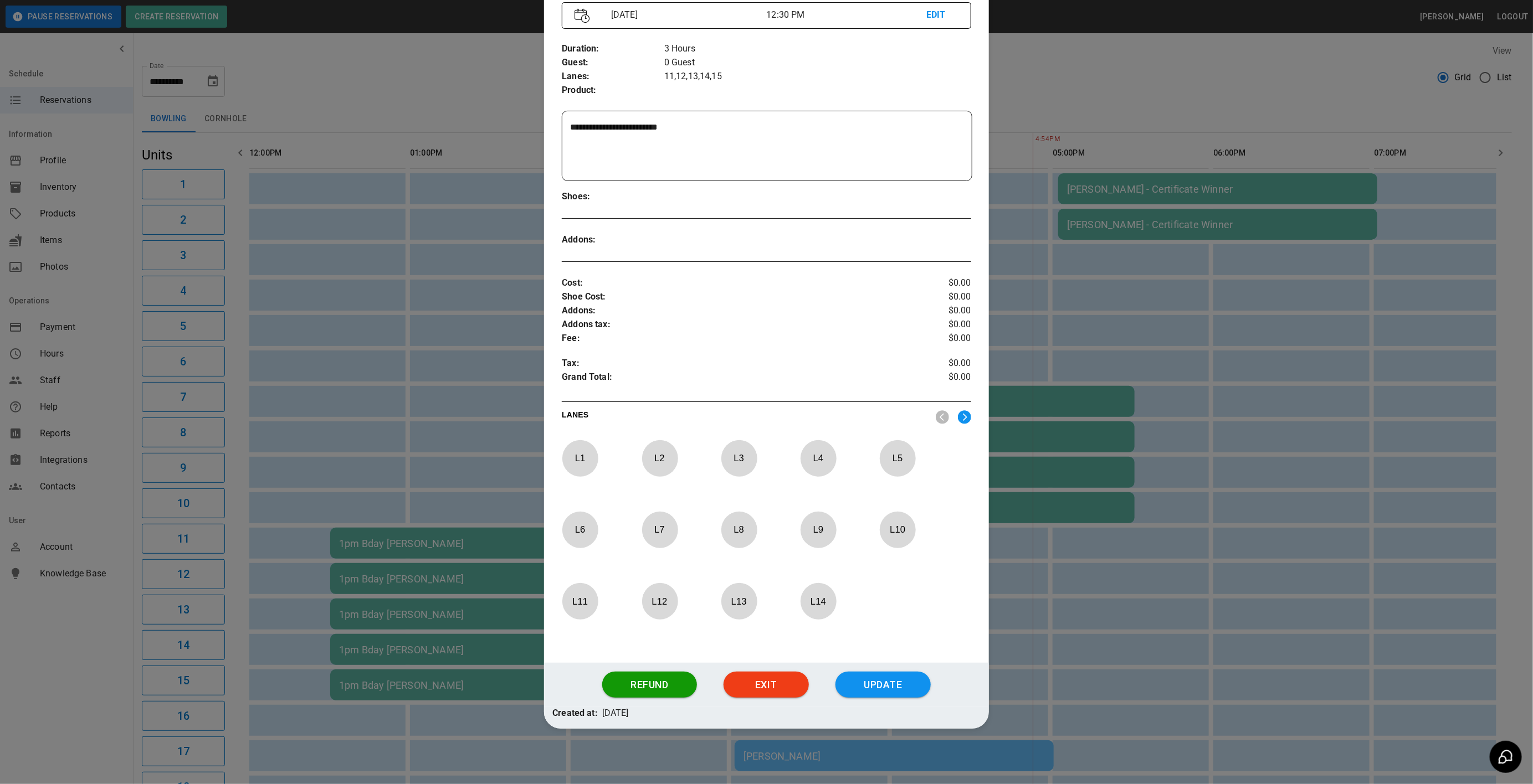
click at [958, 411] on img at bounding box center [965, 417] width 13 height 14
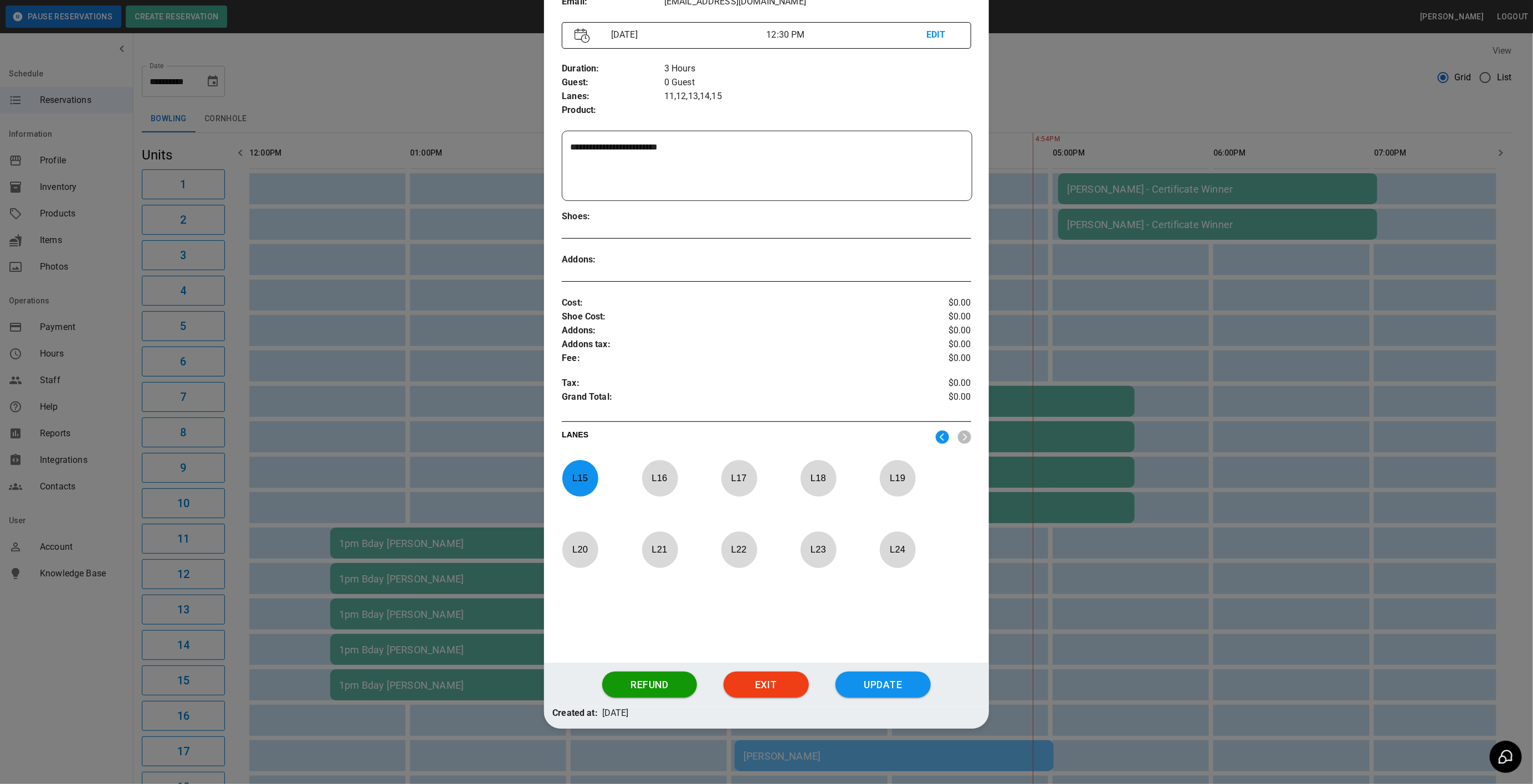
scroll to position [0, 0]
click at [562, 470] on p "L 15" at bounding box center [580, 478] width 36 height 26
click at [936, 436] on img at bounding box center [942, 437] width 13 height 14
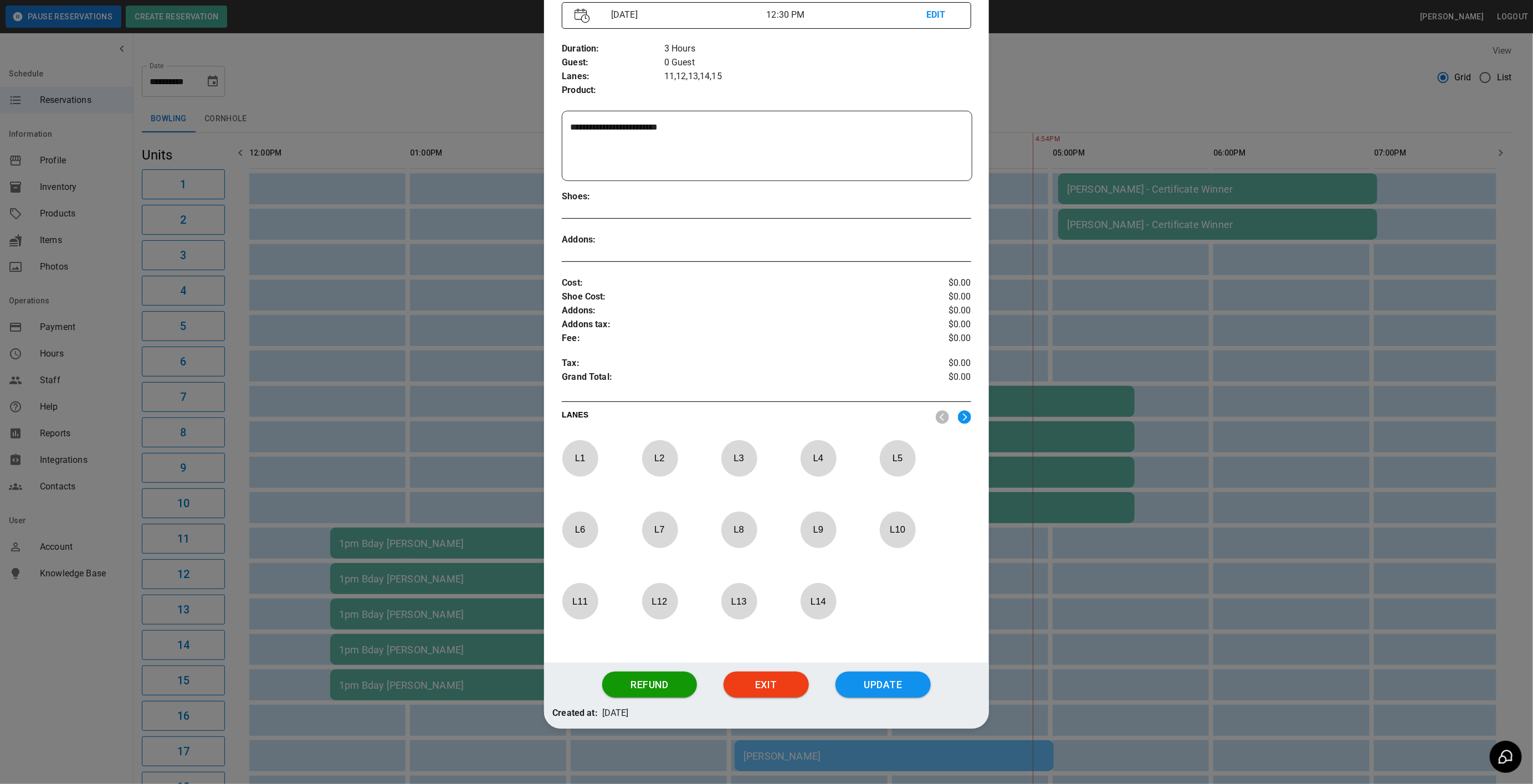
click at [590, 460] on p "L 1" at bounding box center [580, 459] width 36 height 26
click at [660, 465] on p "L 2" at bounding box center [659, 459] width 36 height 26
drag, startPoint x: 722, startPoint y: 465, endPoint x: 757, endPoint y: 465, distance: 35.0
click at [724, 465] on p "L 3" at bounding box center [739, 459] width 36 height 26
click at [822, 465] on p "L 4" at bounding box center [818, 459] width 36 height 26
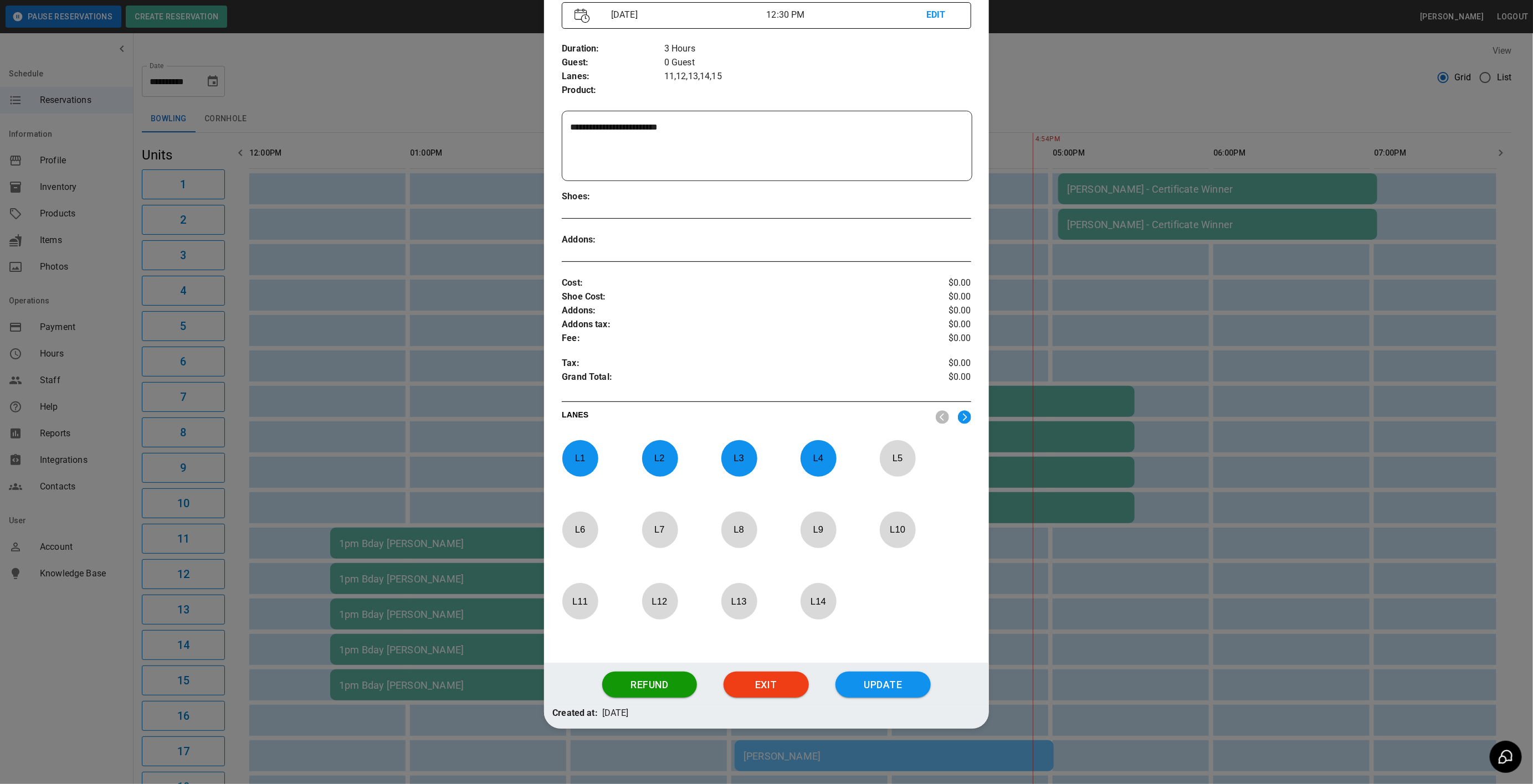
click at [889, 462] on p "L 5" at bounding box center [897, 459] width 36 height 26
click at [866, 673] on button "Update" at bounding box center [883, 685] width 95 height 27
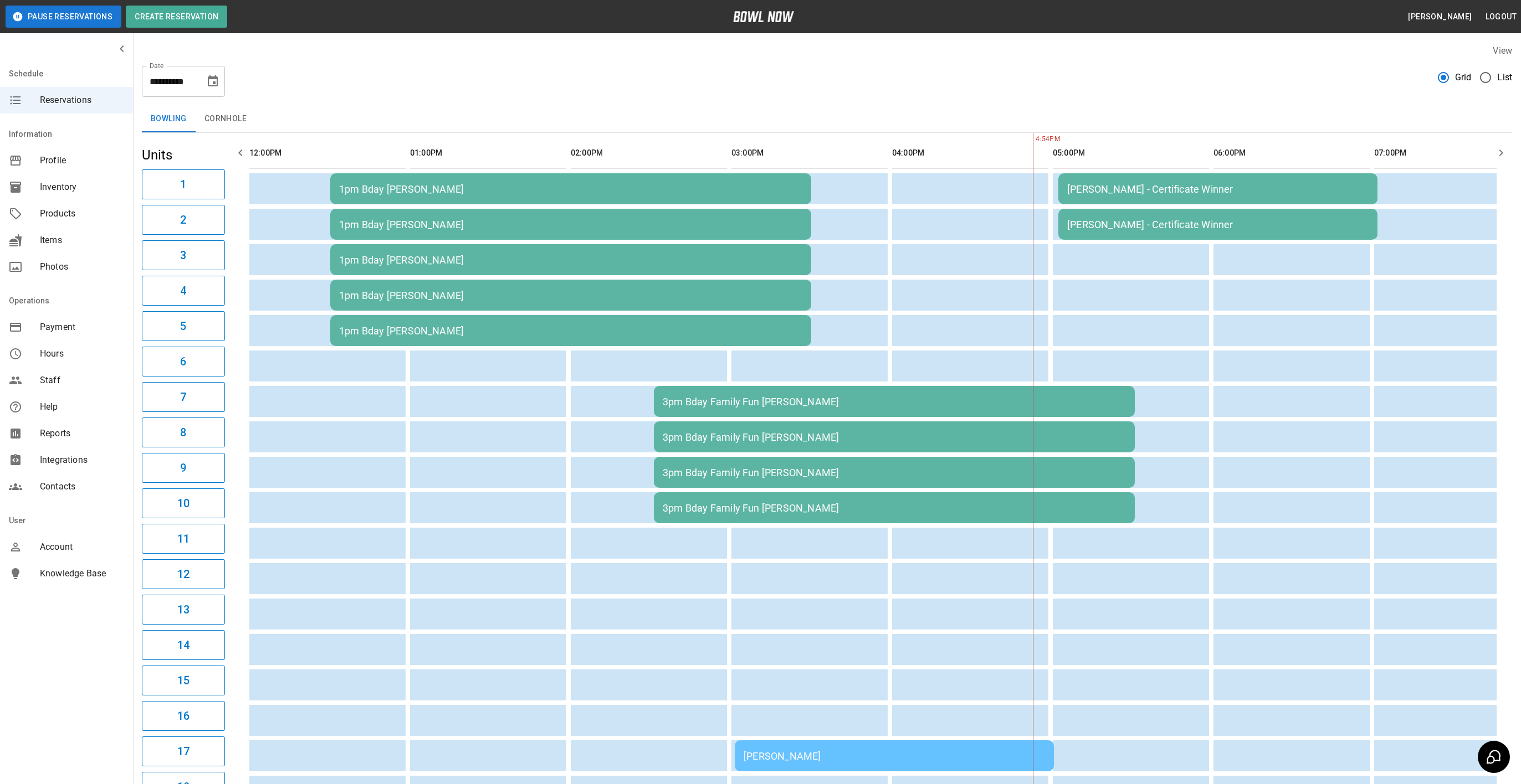
click at [752, 399] on div "3pm Bday Family Fun [PERSON_NAME]" at bounding box center [894, 402] width 463 height 12
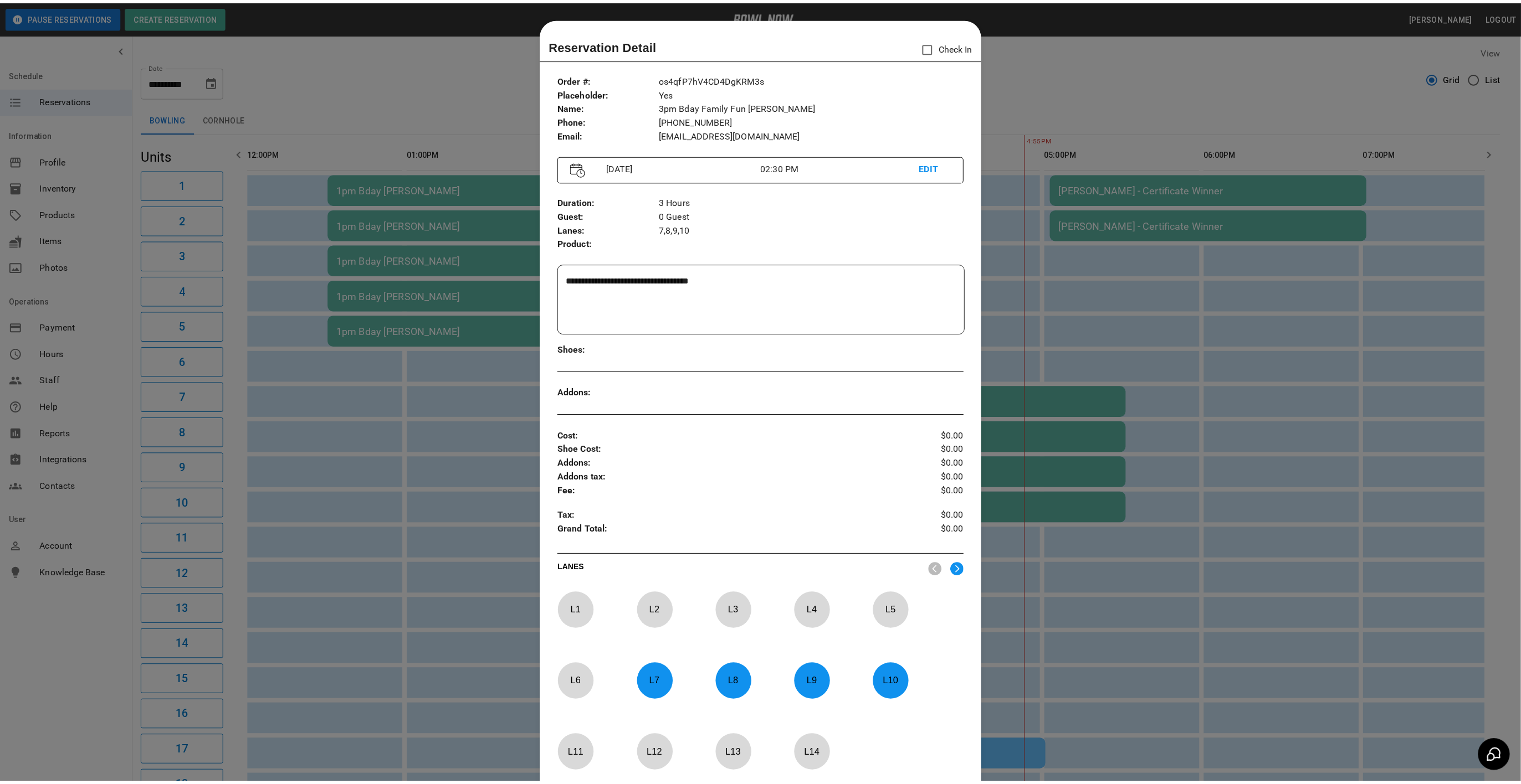
scroll to position [17, 0]
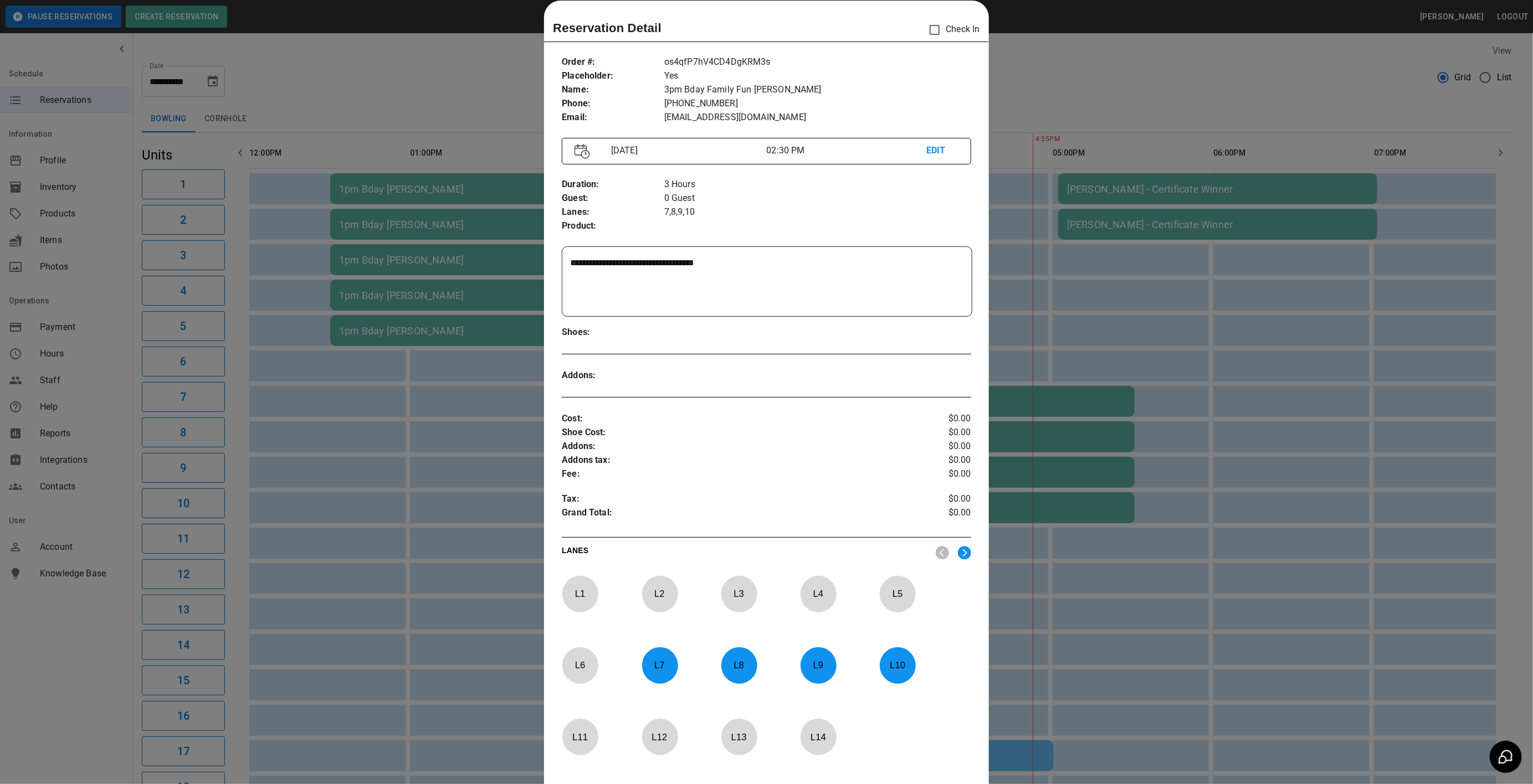
click at [490, 93] on div at bounding box center [766, 392] width 1533 height 784
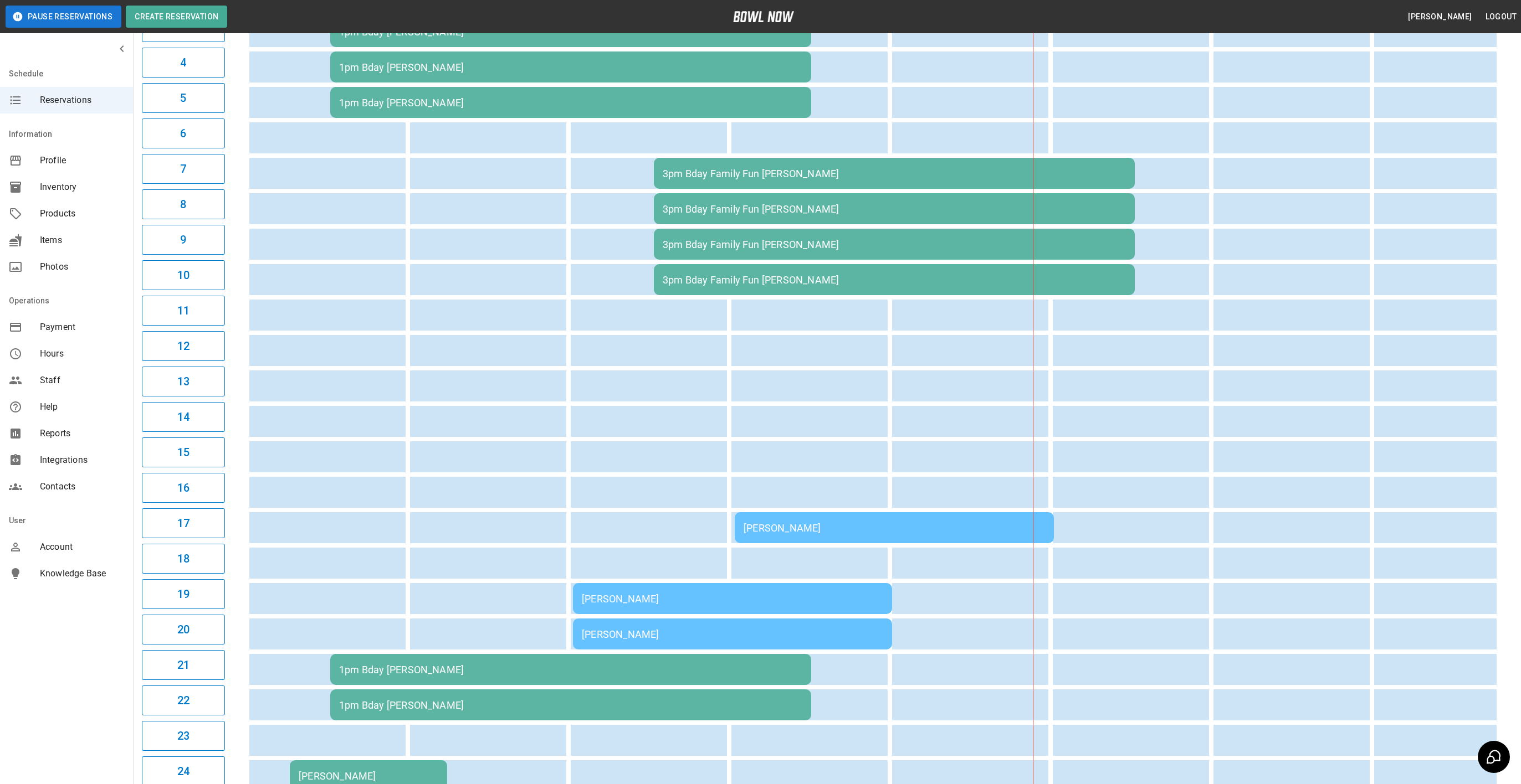
scroll to position [148, 0]
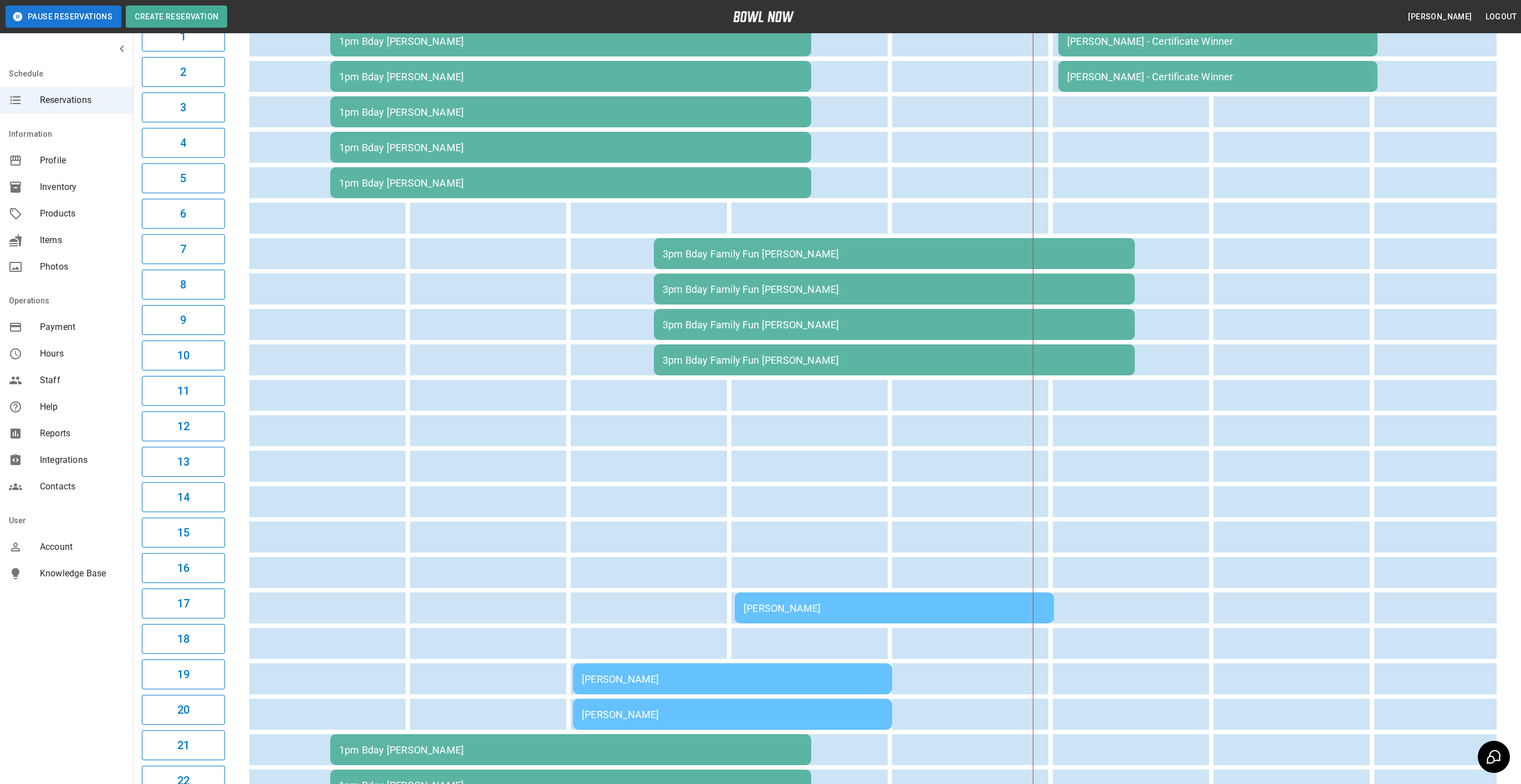
click at [509, 736] on table "1pm Bday [PERSON_NAME] [PERSON_NAME] - Certificate Winner 1pm Bday [PERSON_NAME…" at bounding box center [1218, 431] width 1946 height 891
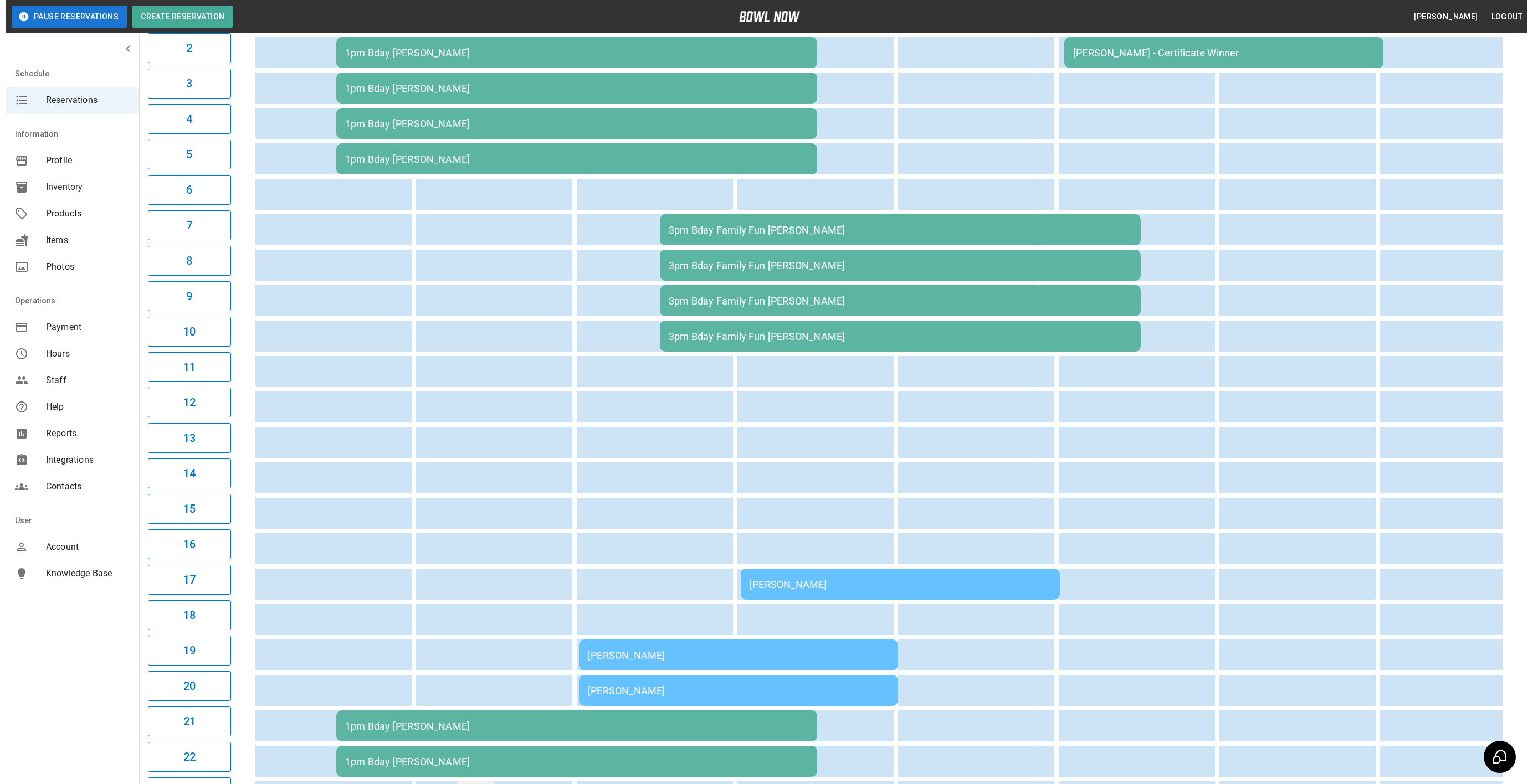
scroll to position [314, 0]
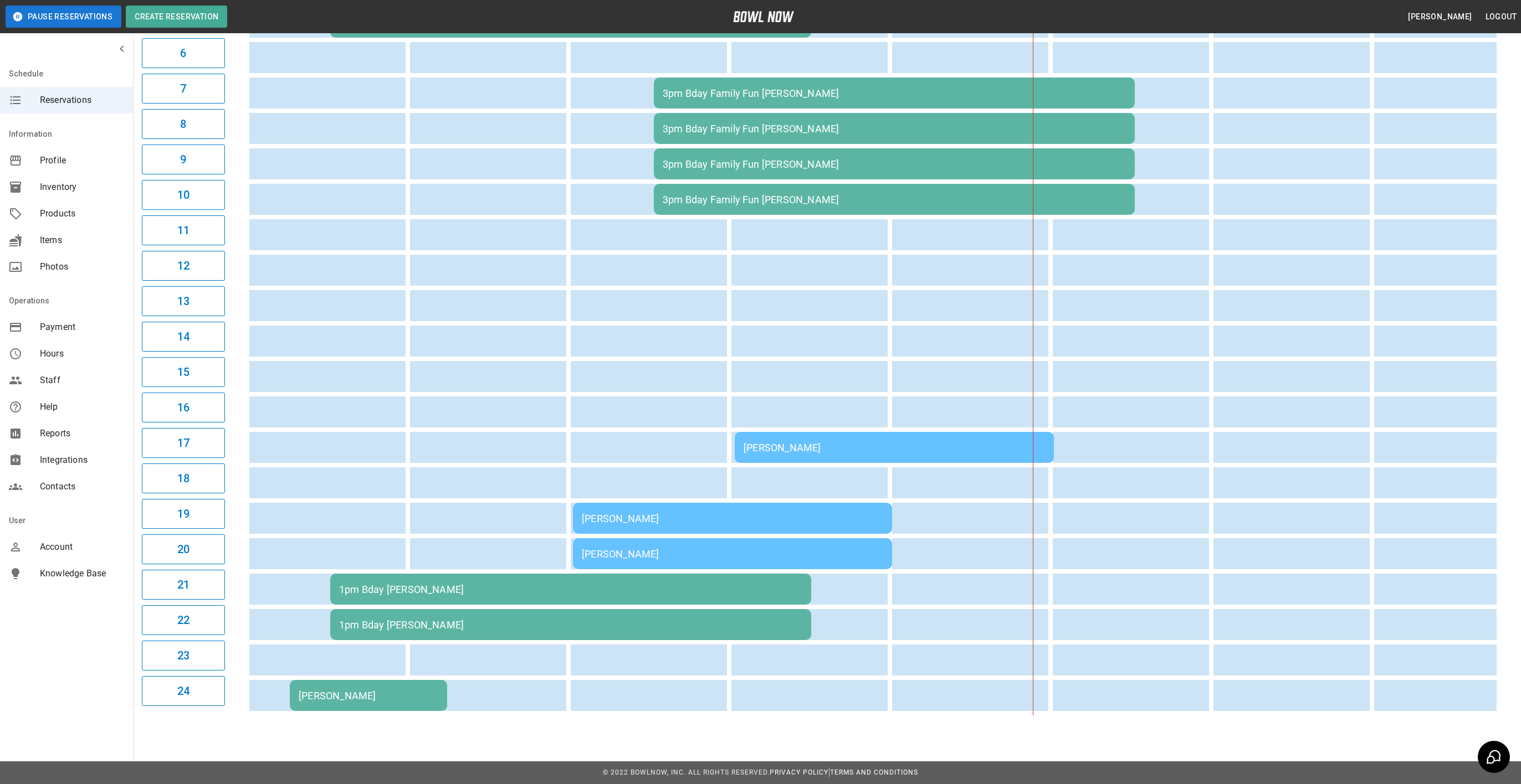
click at [453, 628] on td "1pm Bday [PERSON_NAME]" at bounding box center [571, 625] width 481 height 31
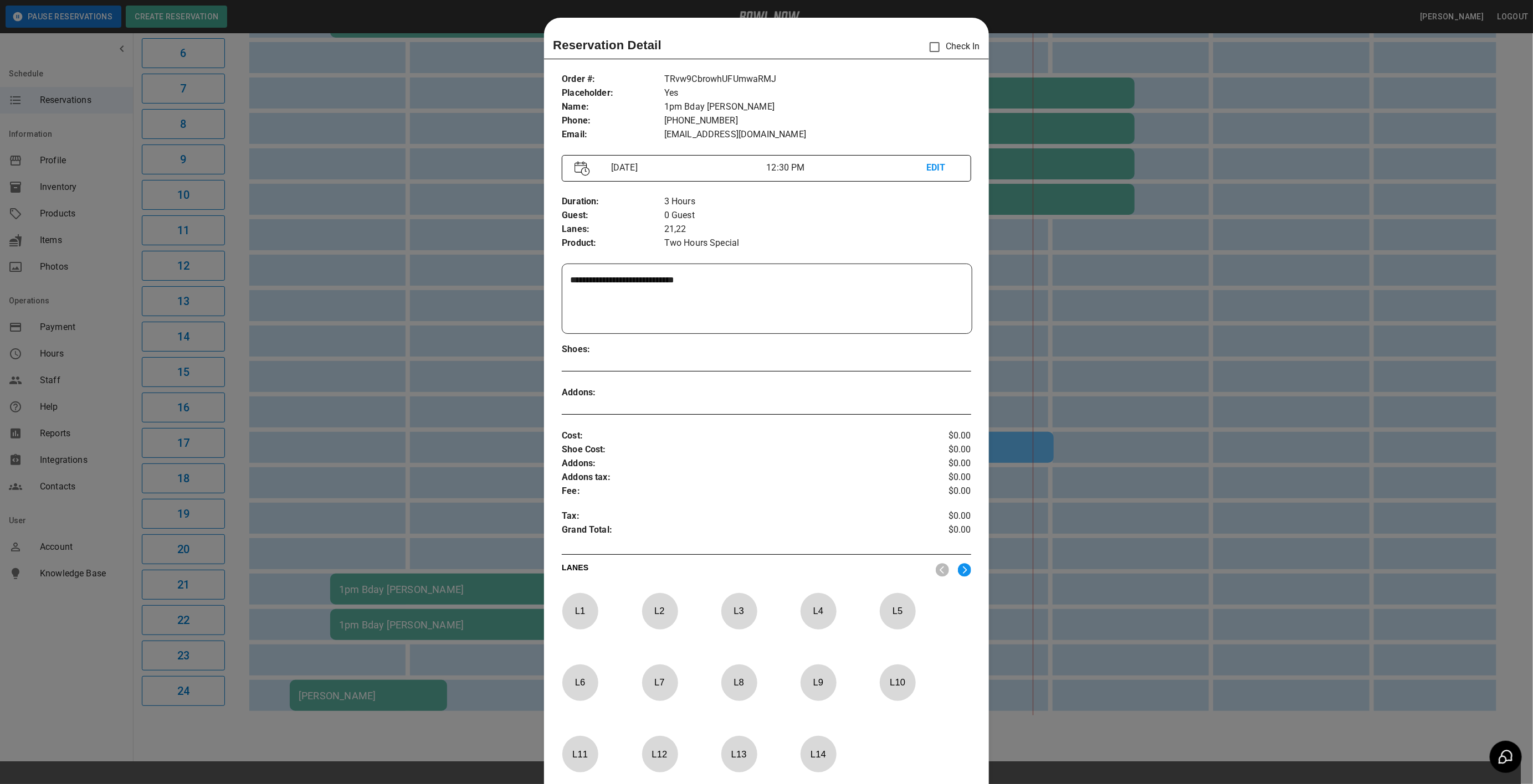
scroll to position [17, 0]
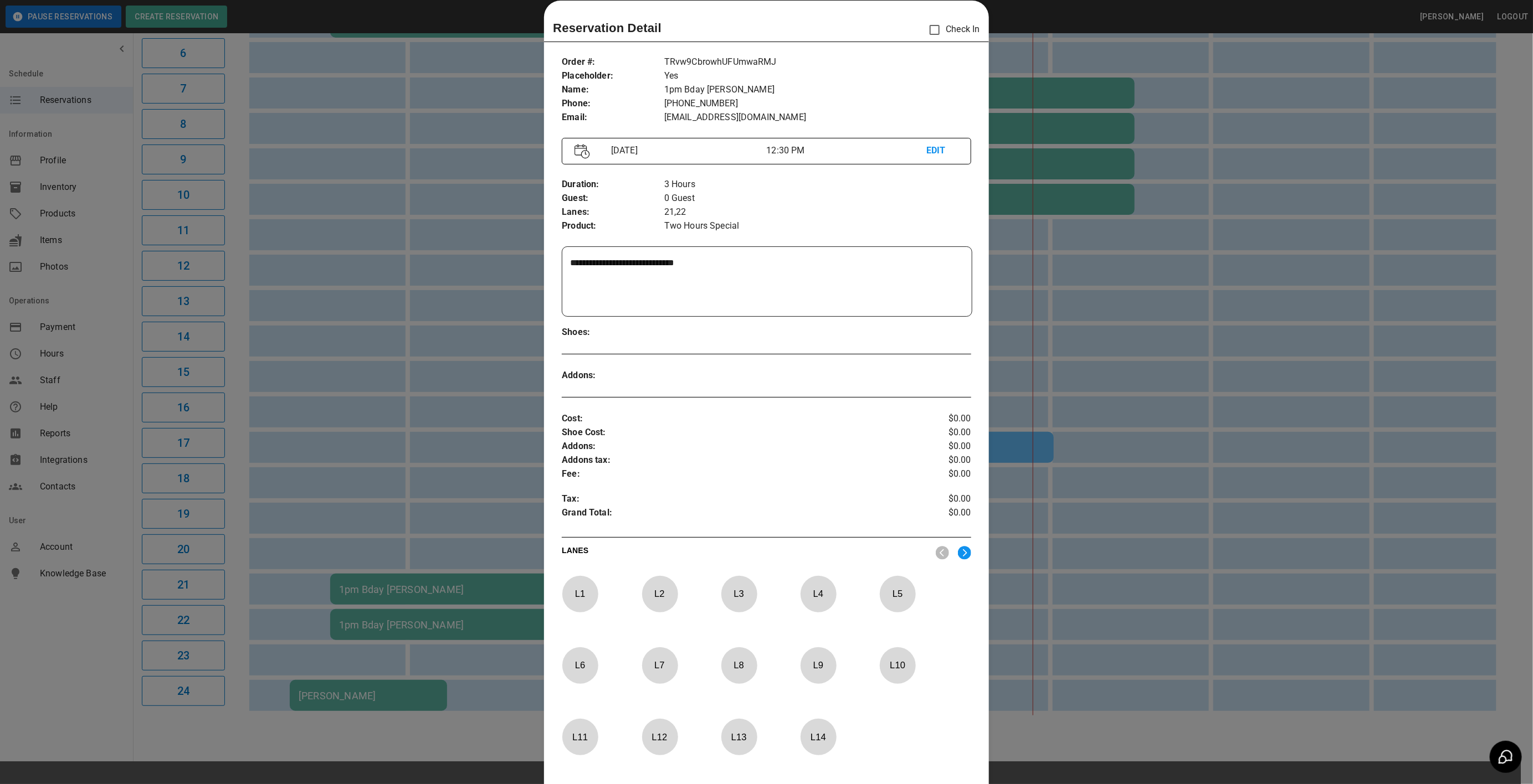
click at [956, 545] on div "LANES" at bounding box center [766, 553] width 409 height 20
click at [953, 562] on div "LANES" at bounding box center [766, 553] width 409 height 20
click at [958, 558] on img at bounding box center [965, 553] width 13 height 14
click at [740, 671] on p "L 22" at bounding box center [739, 666] width 36 height 26
click at [642, 664] on p "L 21" at bounding box center [659, 666] width 36 height 26
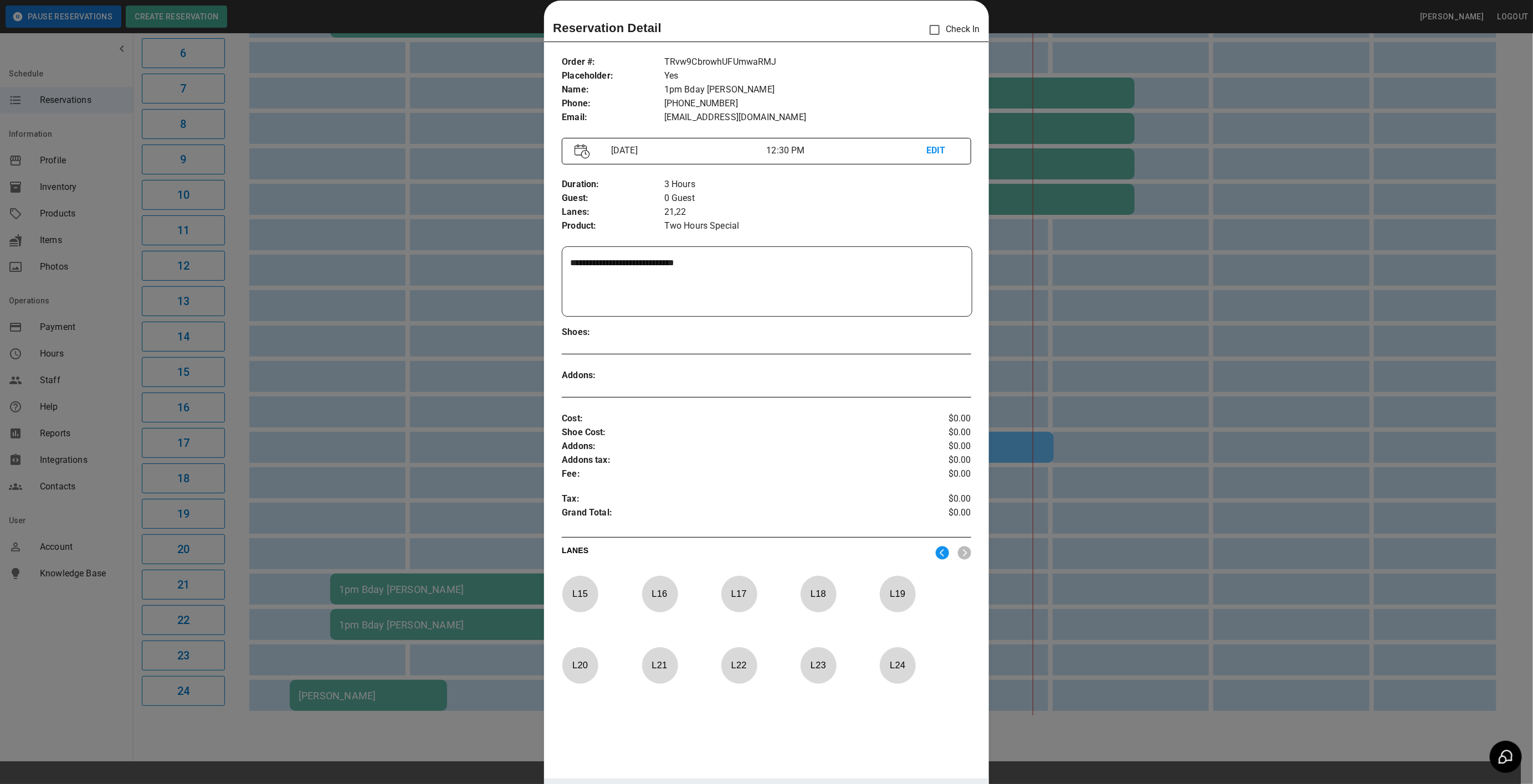
click at [936, 557] on img at bounding box center [942, 553] width 13 height 14
click at [750, 744] on p "L 13" at bounding box center [739, 737] width 36 height 26
click at [830, 742] on p "L 14" at bounding box center [818, 737] width 36 height 26
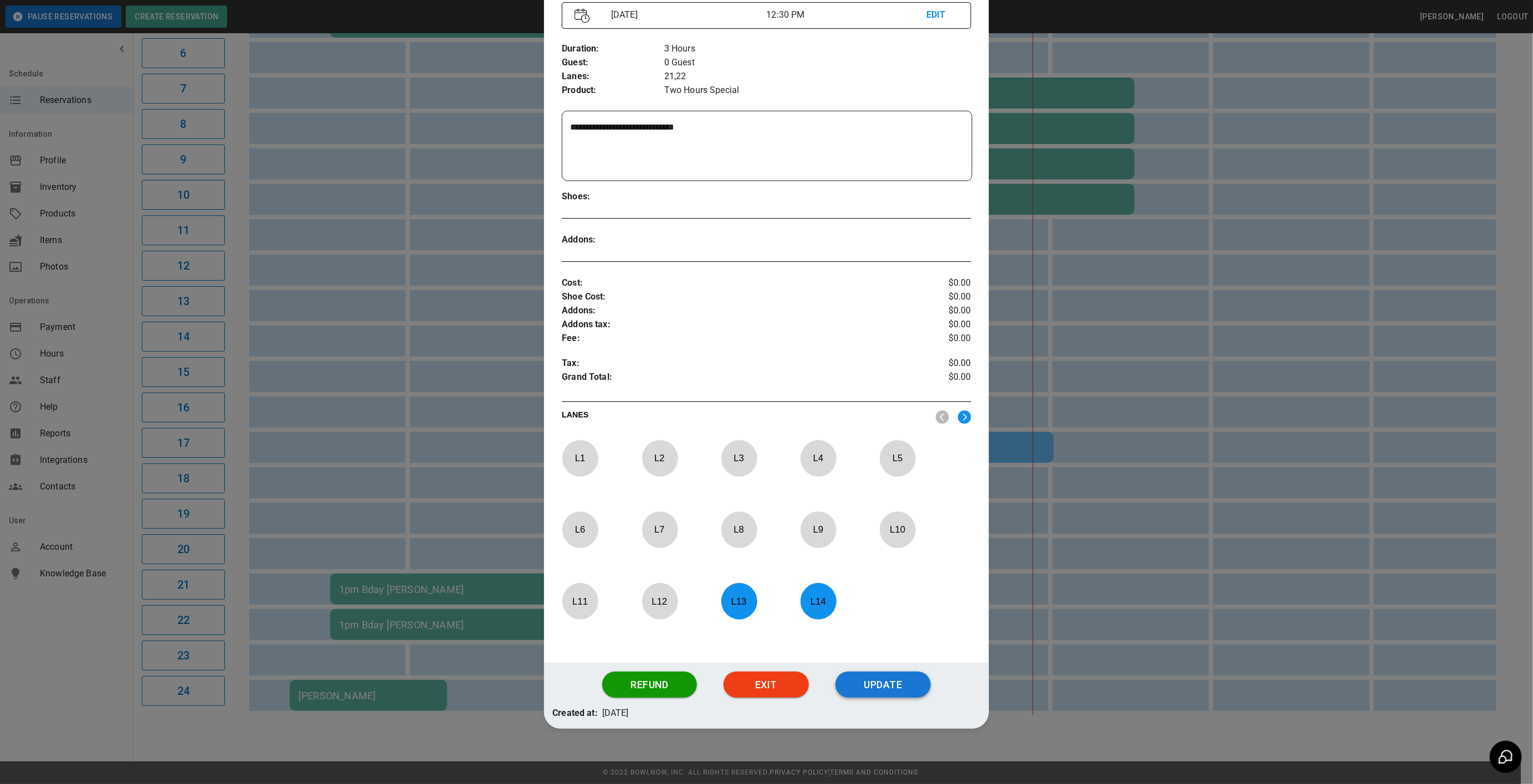
click at [866, 689] on button "Update" at bounding box center [883, 685] width 95 height 27
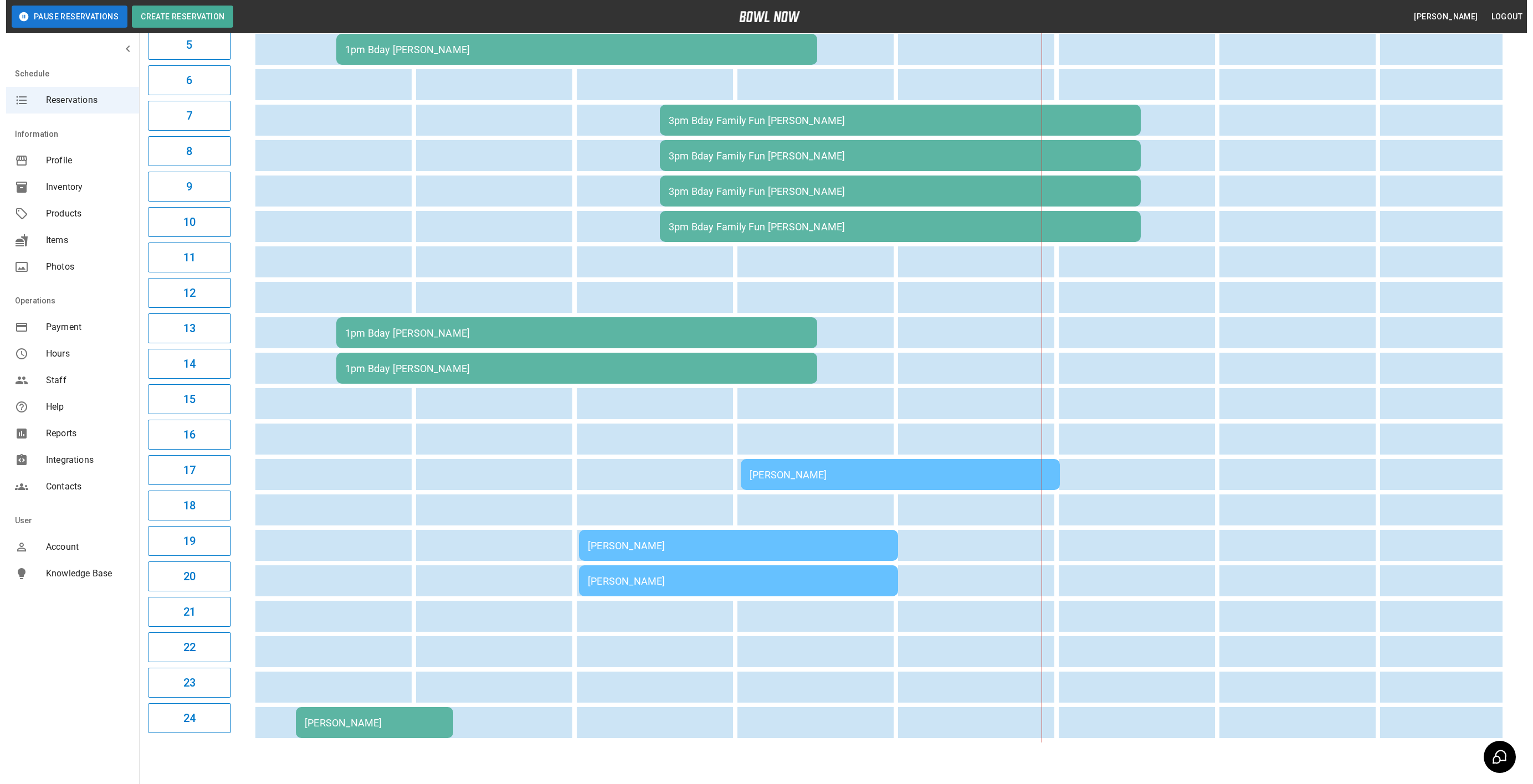
scroll to position [314, 0]
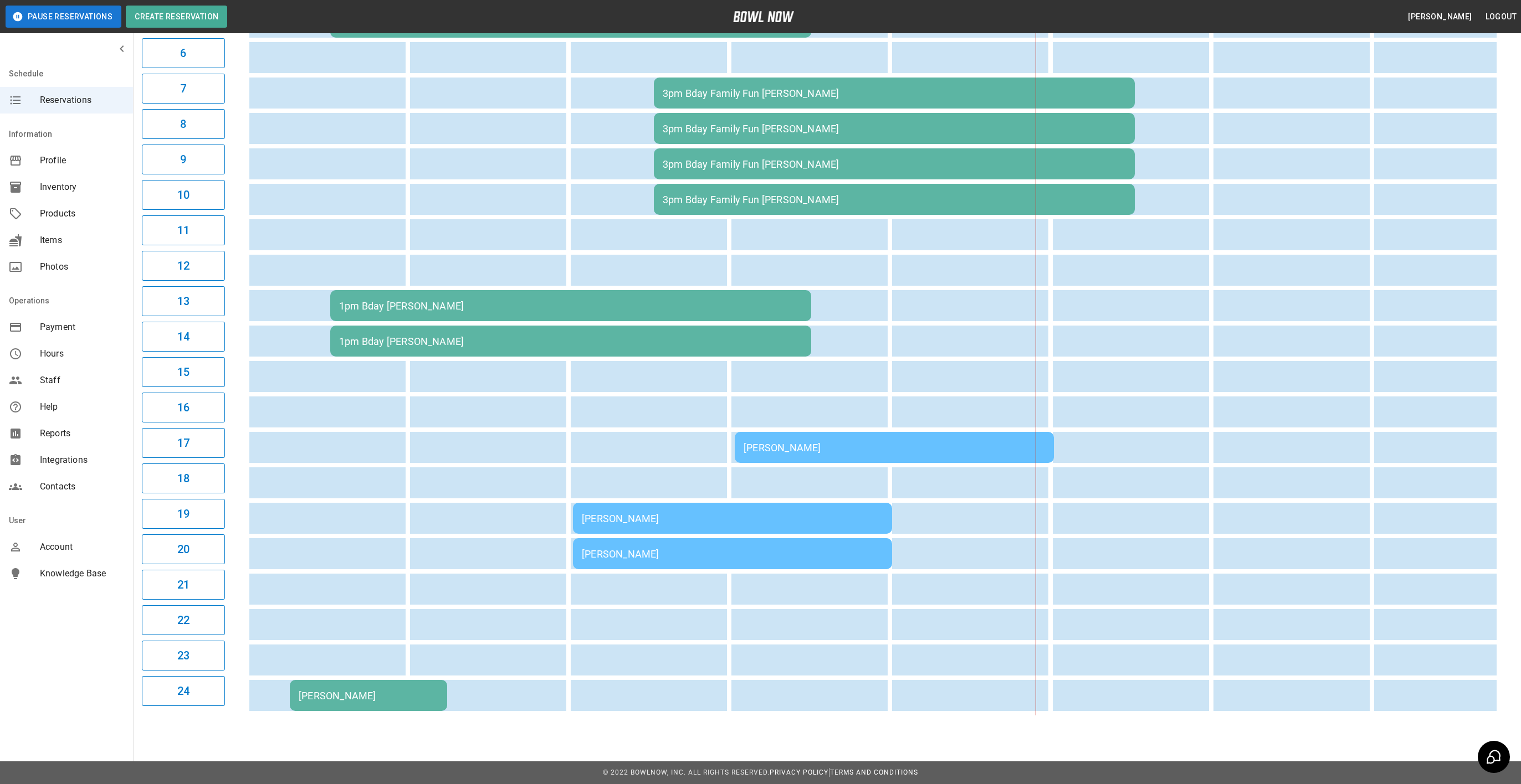
click at [694, 548] on div "[PERSON_NAME]" at bounding box center [733, 554] width 301 height 12
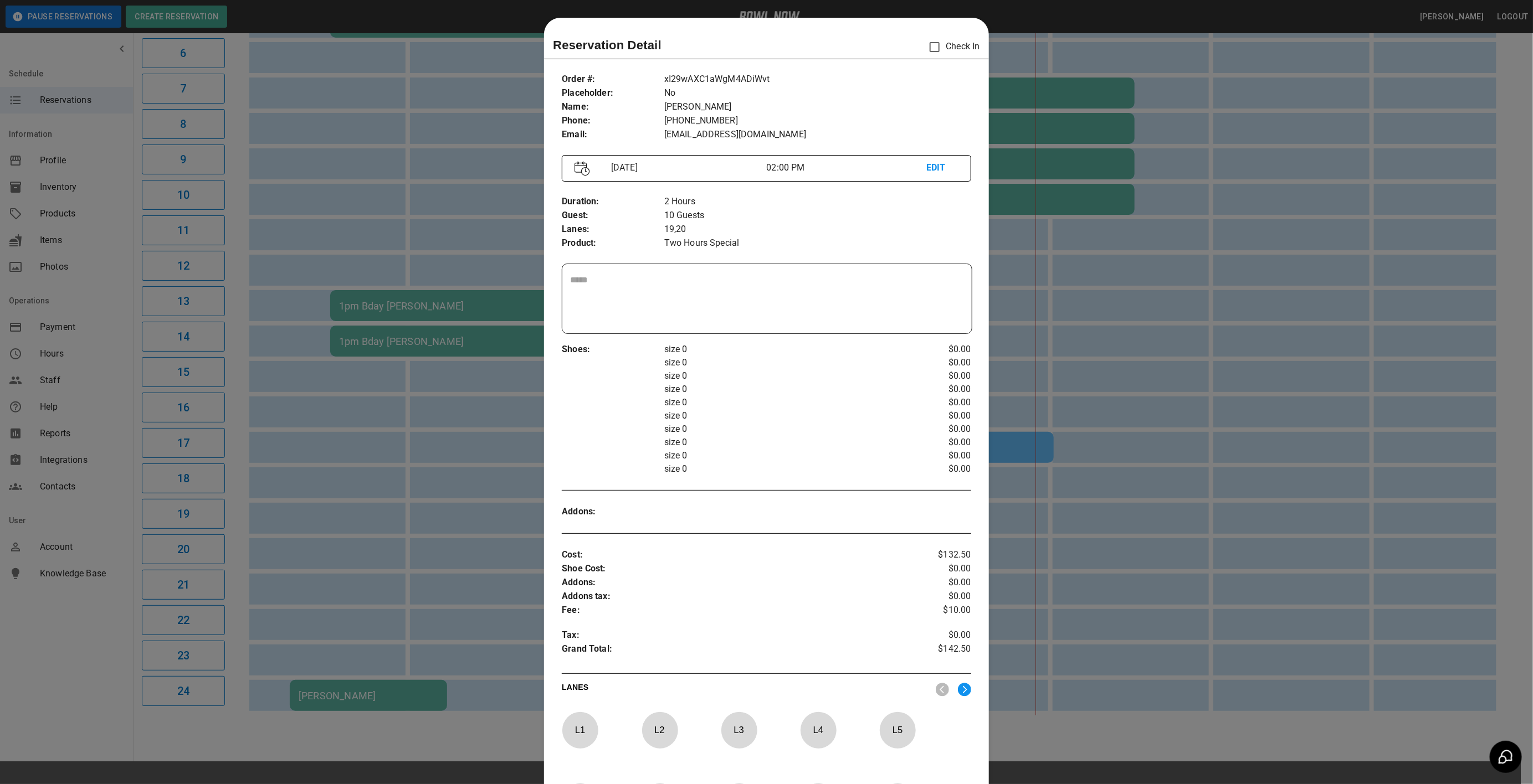
scroll to position [17, 0]
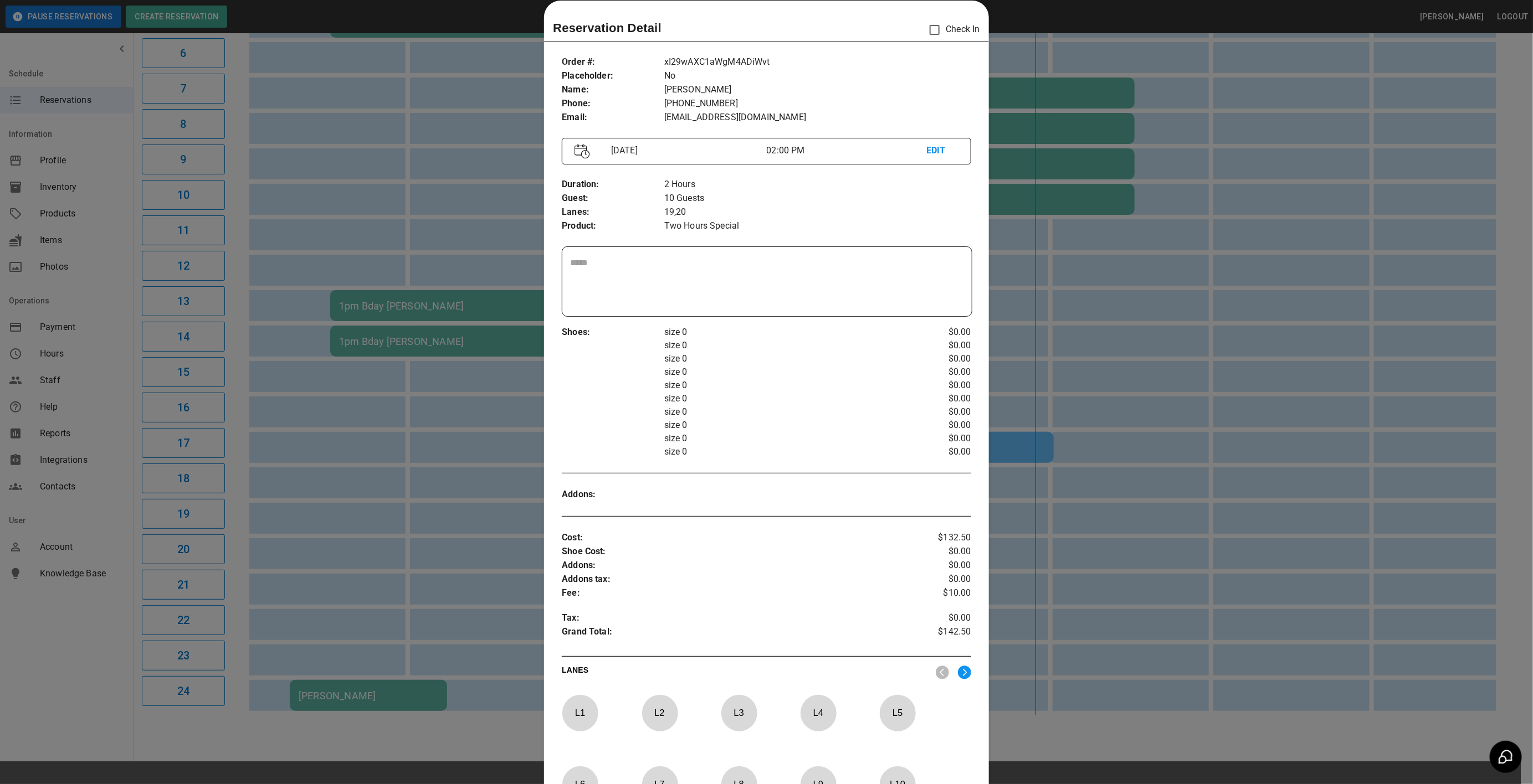
click at [958, 672] on img at bounding box center [965, 672] width 13 height 14
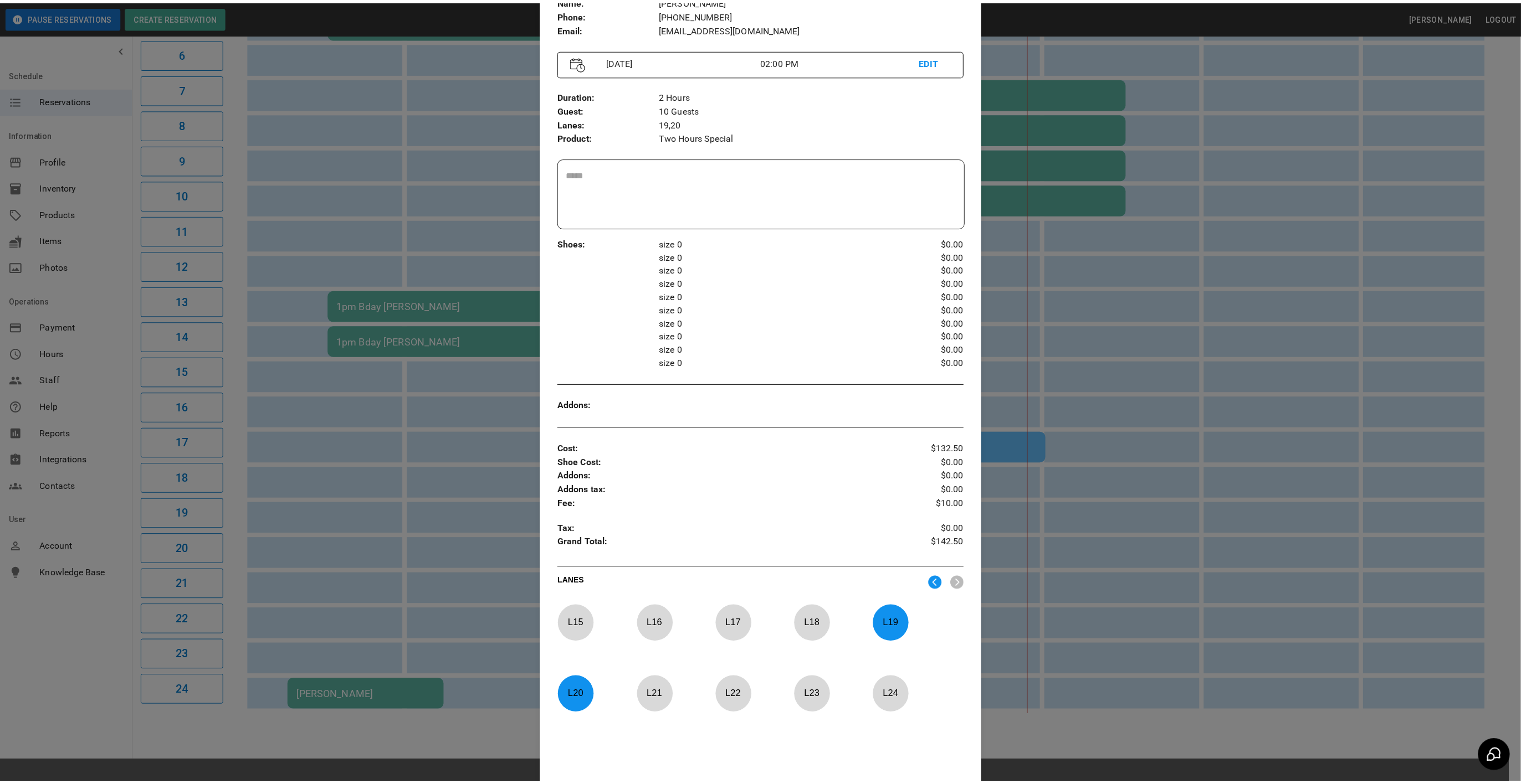
scroll to position [183, 0]
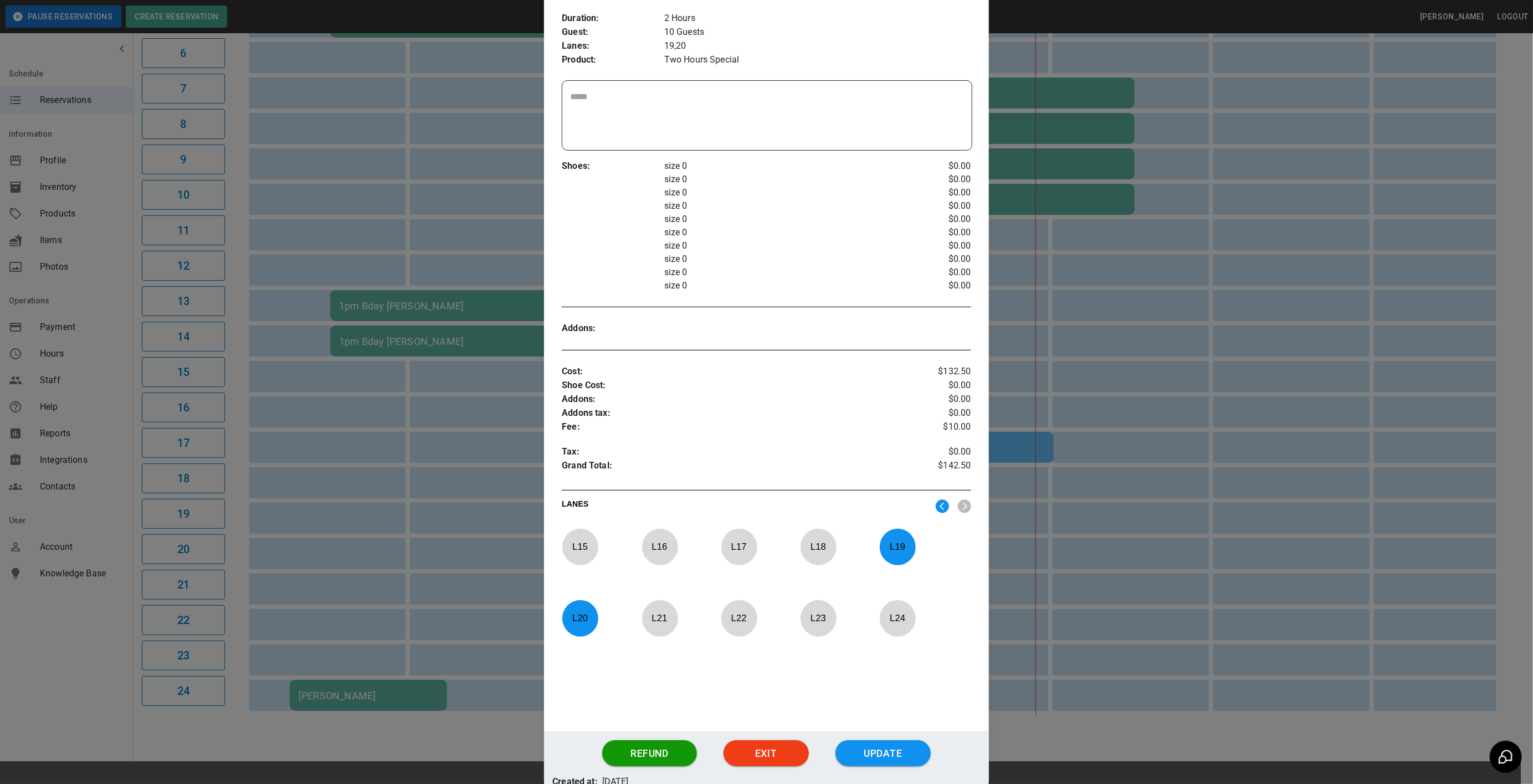
click at [893, 557] on p "L 19" at bounding box center [897, 547] width 36 height 26
click at [582, 615] on p "L 20" at bounding box center [580, 619] width 36 height 26
click at [936, 509] on img at bounding box center [942, 506] width 13 height 14
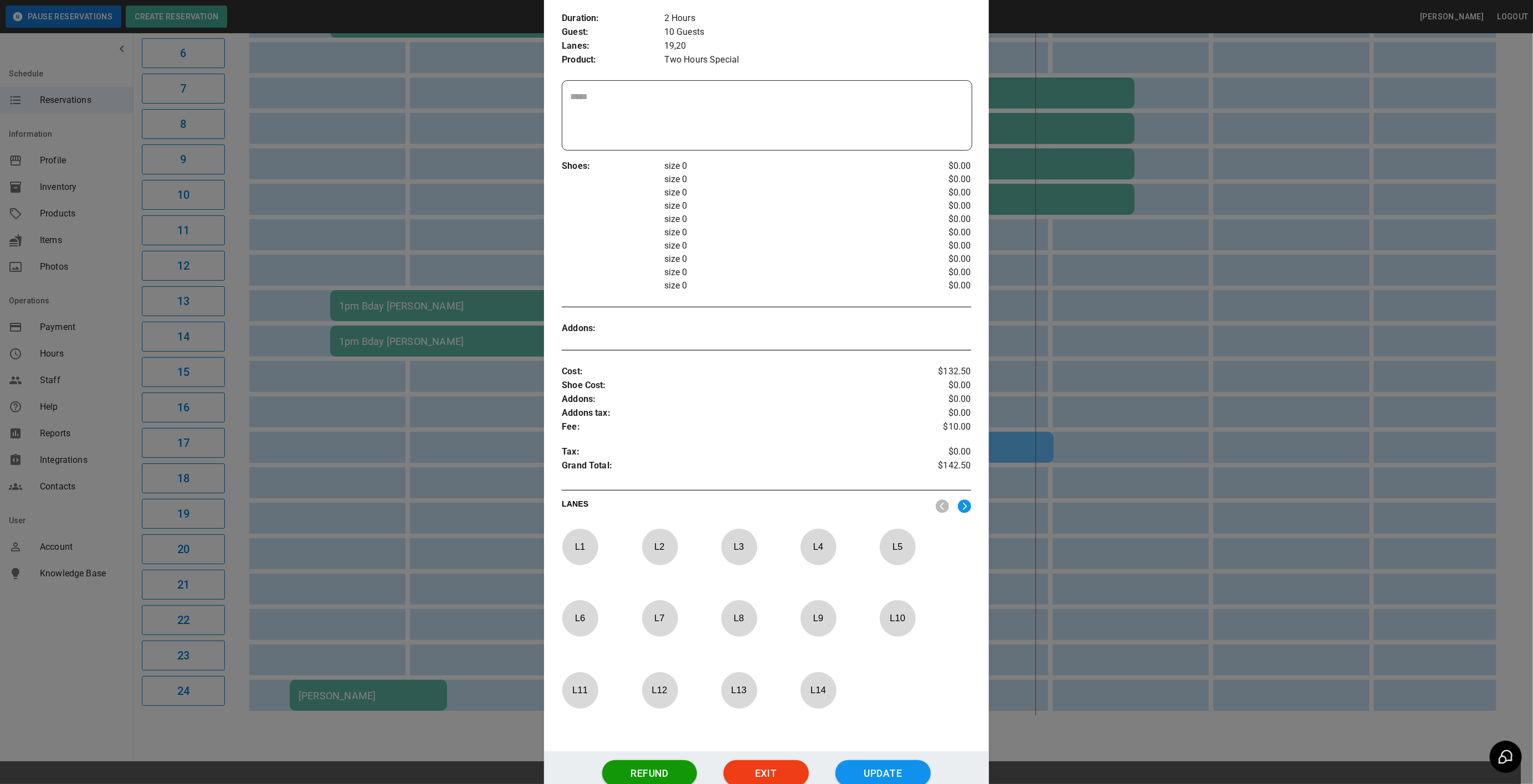
click at [587, 690] on p "L 11" at bounding box center [580, 691] width 36 height 26
click at [647, 686] on p "L 12" at bounding box center [659, 691] width 36 height 26
click at [847, 769] on button "Update" at bounding box center [883, 773] width 95 height 27
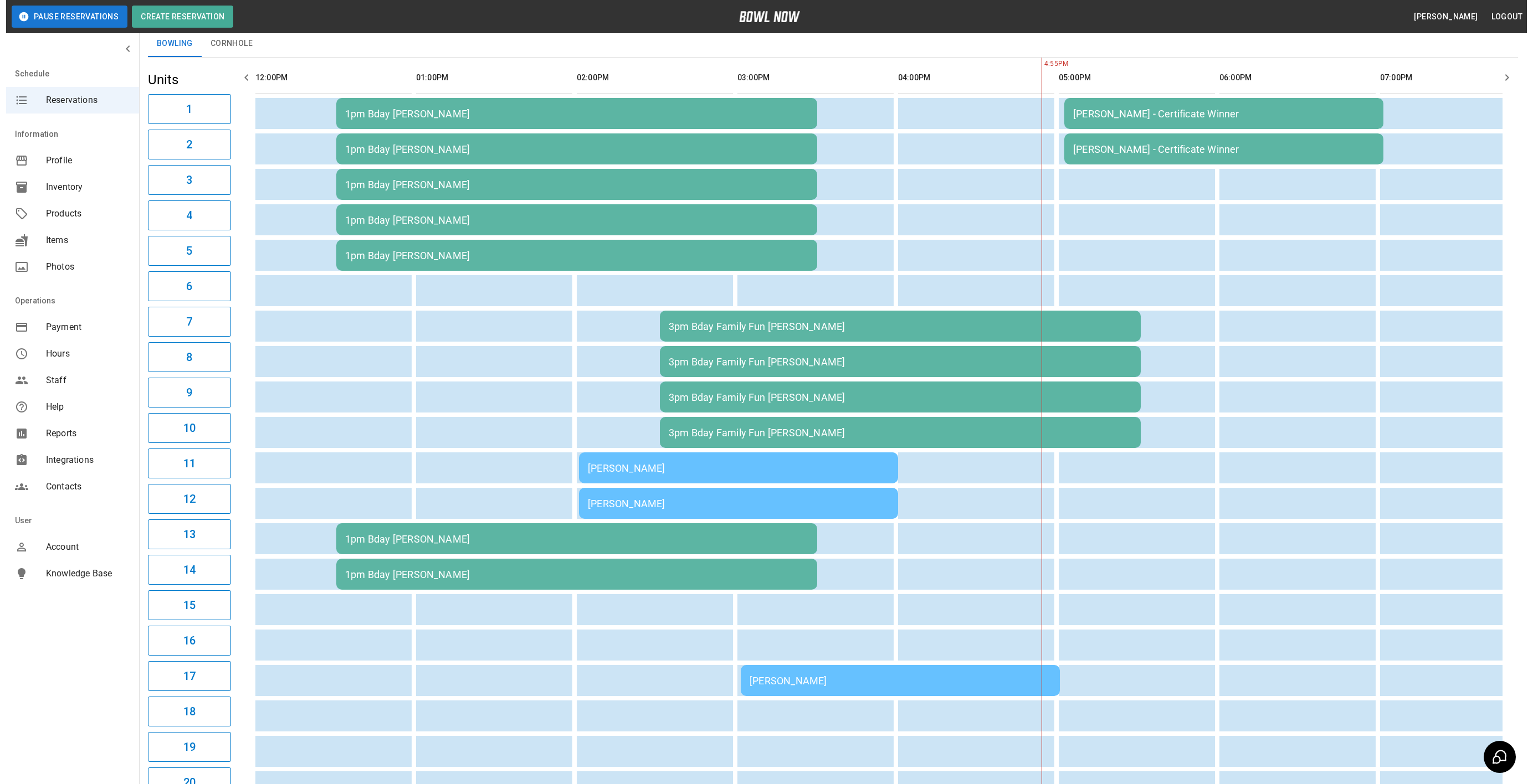
scroll to position [166, 0]
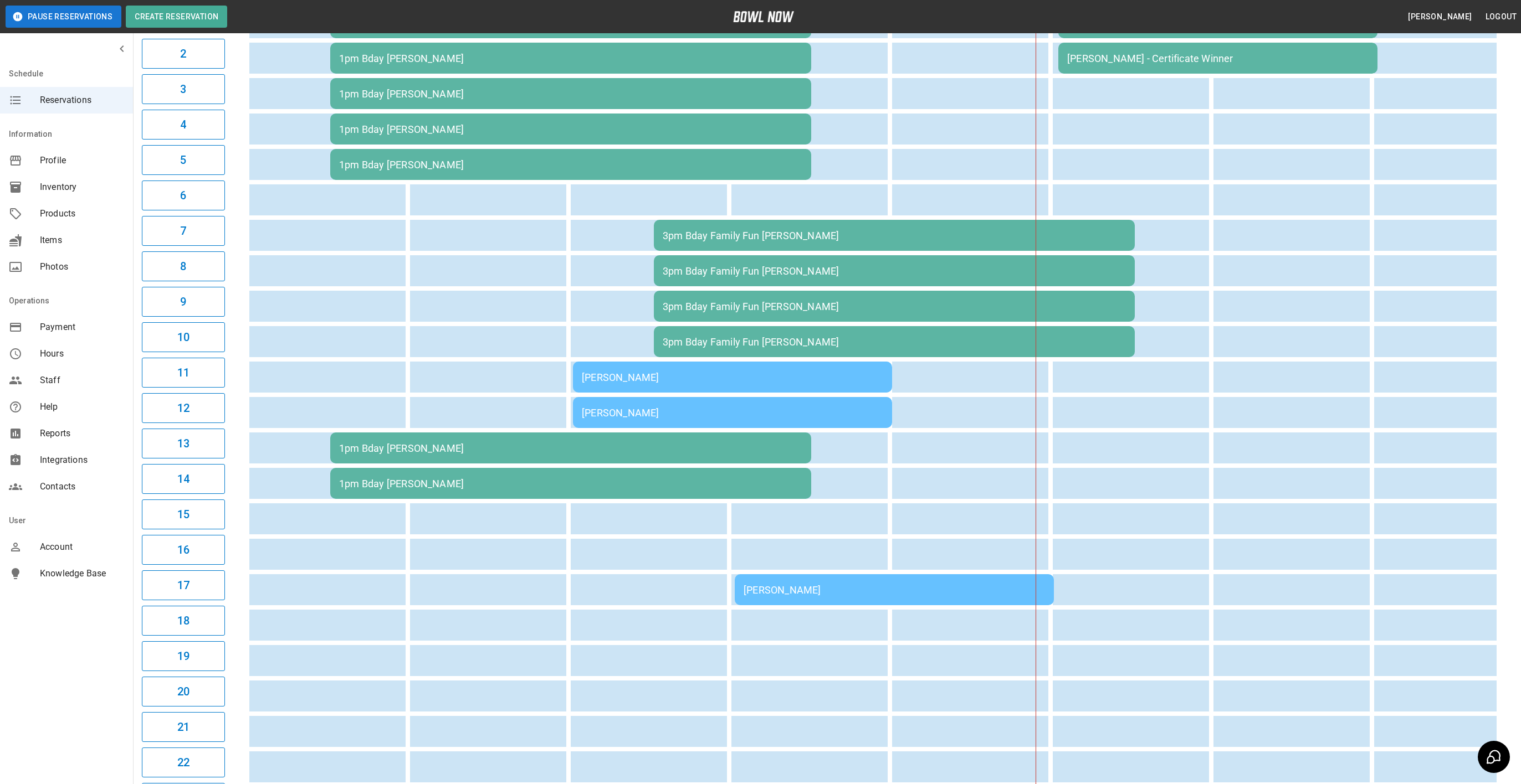
click at [773, 575] on td "[PERSON_NAME]" at bounding box center [894, 589] width 319 height 31
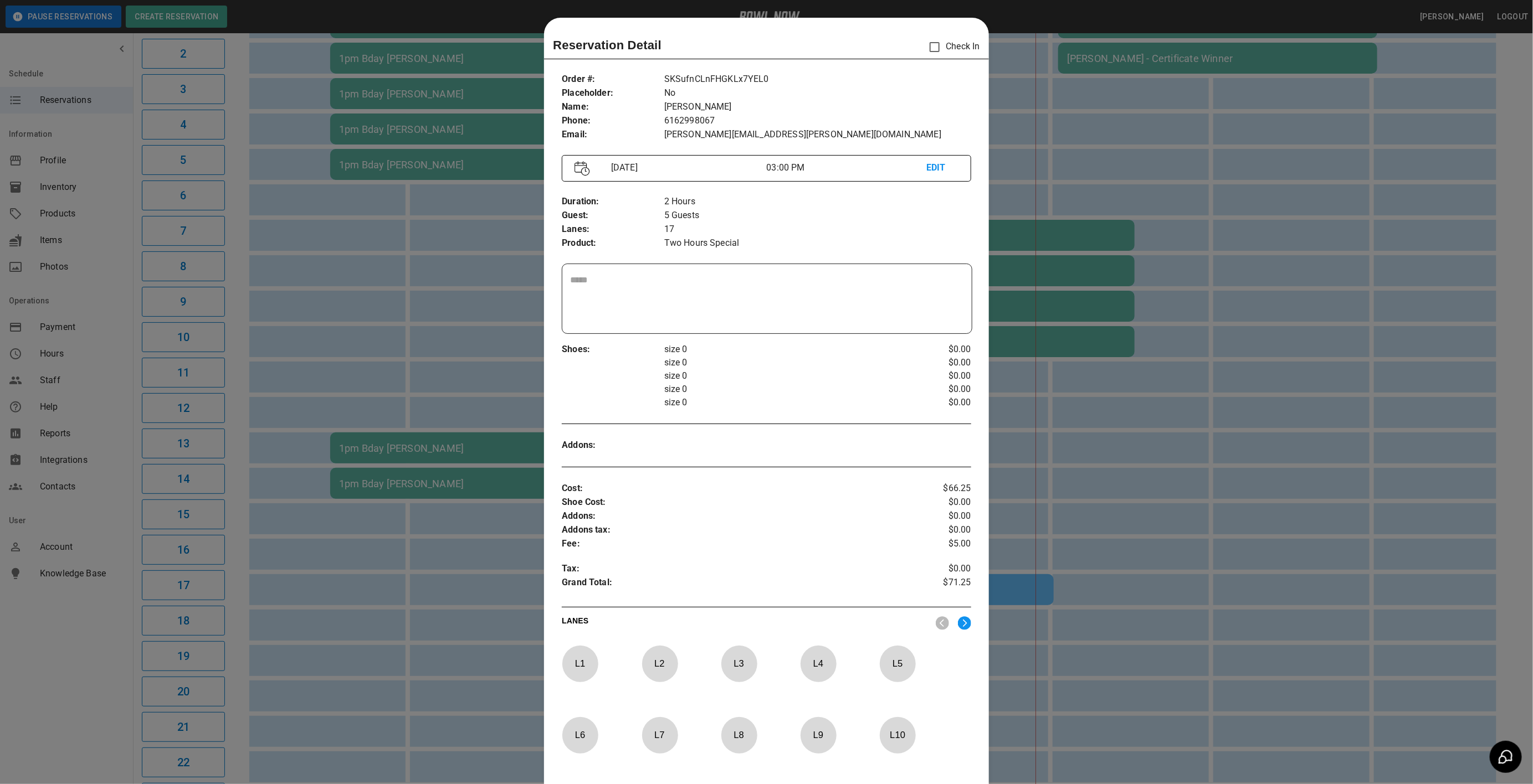
scroll to position [17, 0]
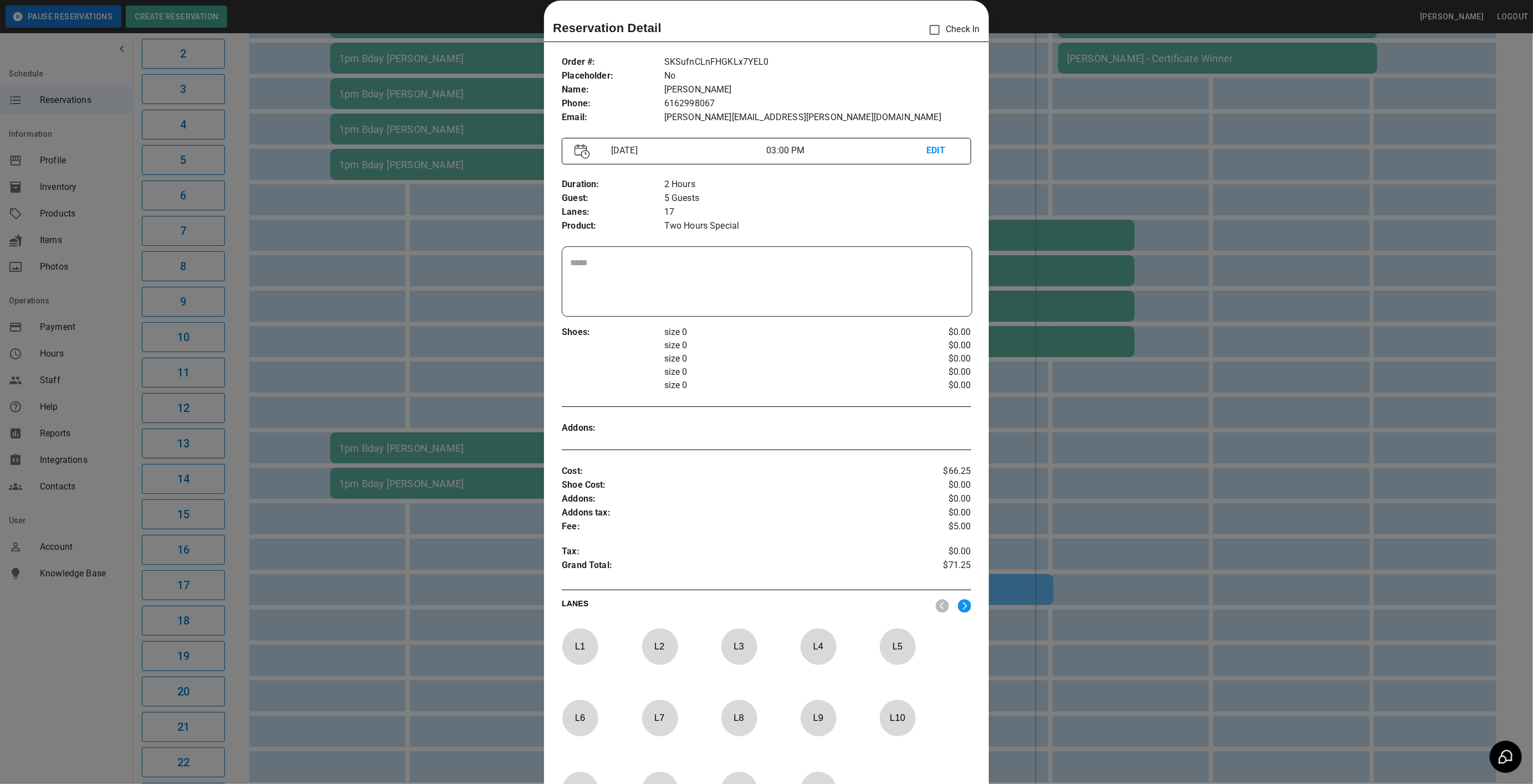
click at [959, 604] on img at bounding box center [965, 606] width 13 height 14
click at [731, 645] on p "L 17" at bounding box center [739, 647] width 36 height 26
click at [936, 607] on img at bounding box center [942, 606] width 13 height 14
click at [585, 720] on p "L 6" at bounding box center [580, 718] width 36 height 26
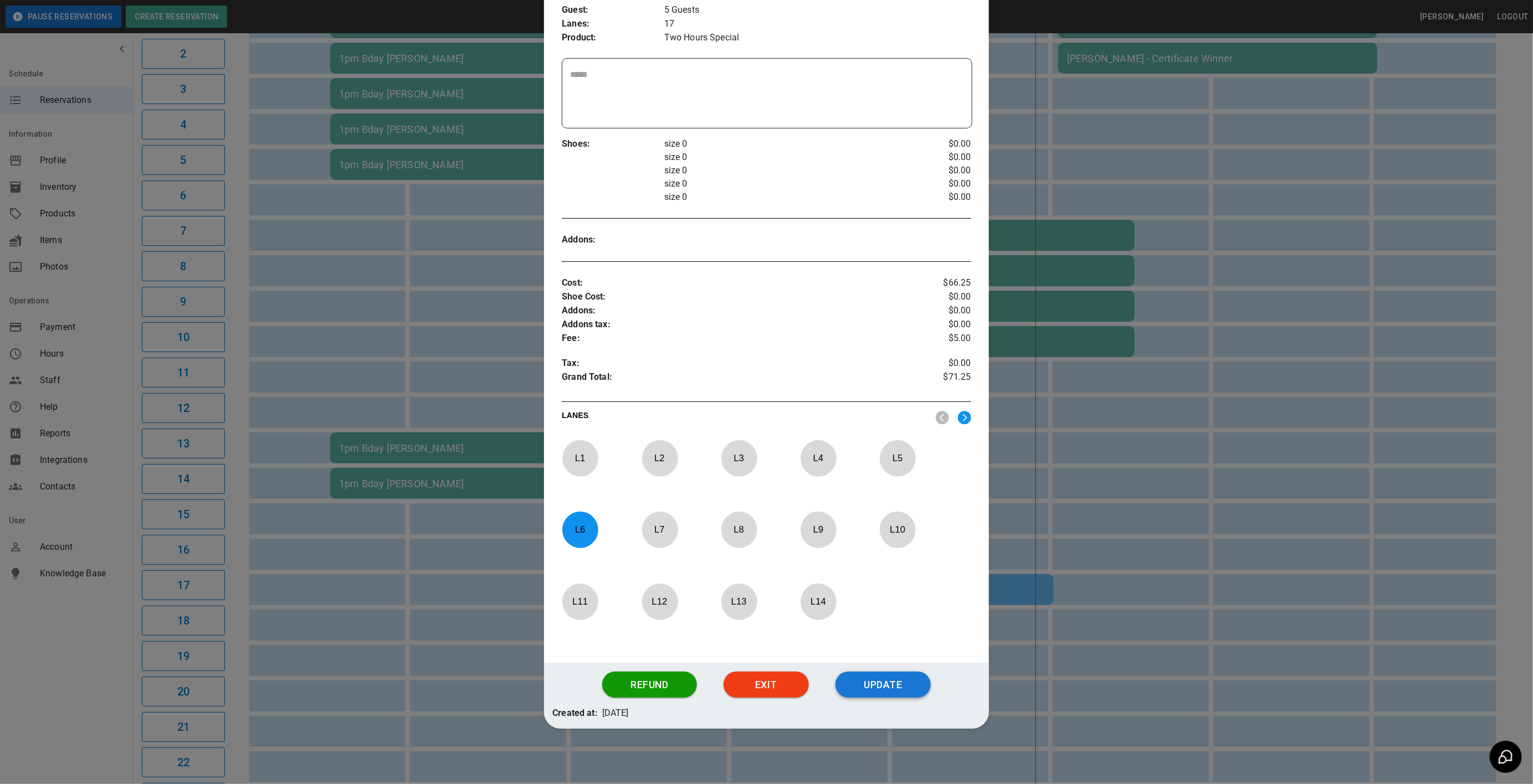
click at [848, 678] on button "Update" at bounding box center [883, 685] width 95 height 27
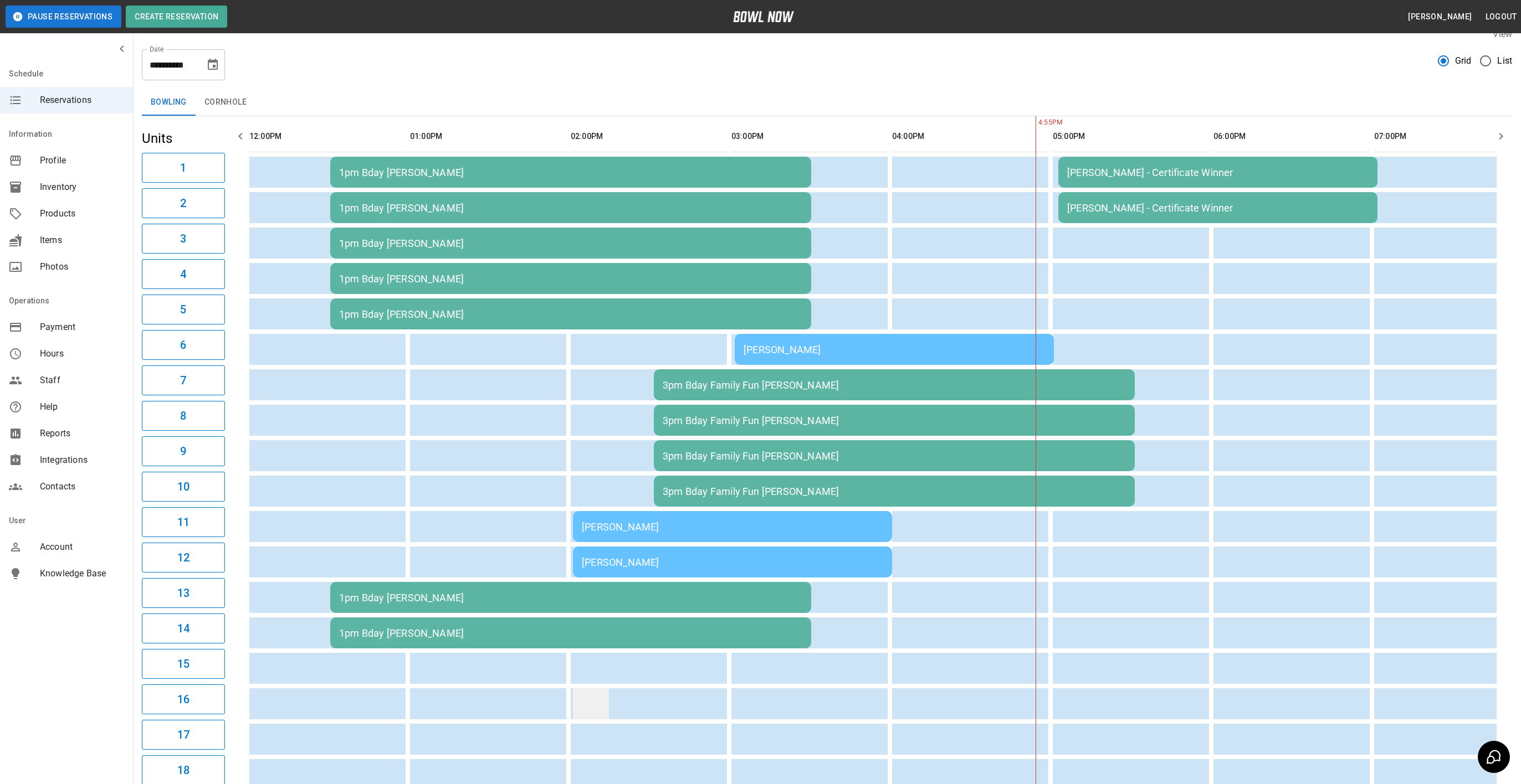
scroll to position [0, 0]
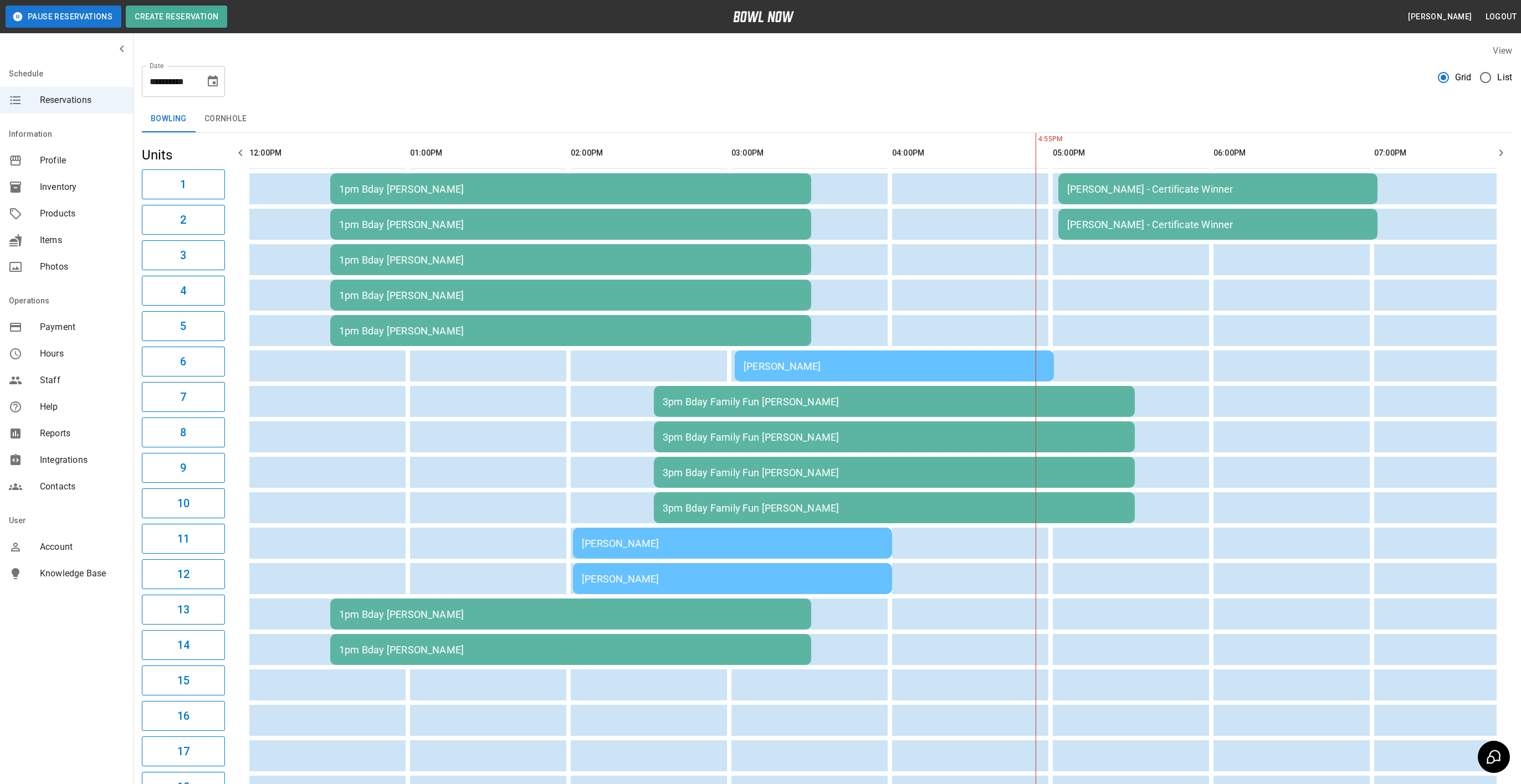
click at [205, 84] on button "Choose date, selected date is Sep 27, 2025" at bounding box center [212, 81] width 22 height 22
click at [102, 244] on button "28" at bounding box center [103, 245] width 20 height 20
type input "**********"
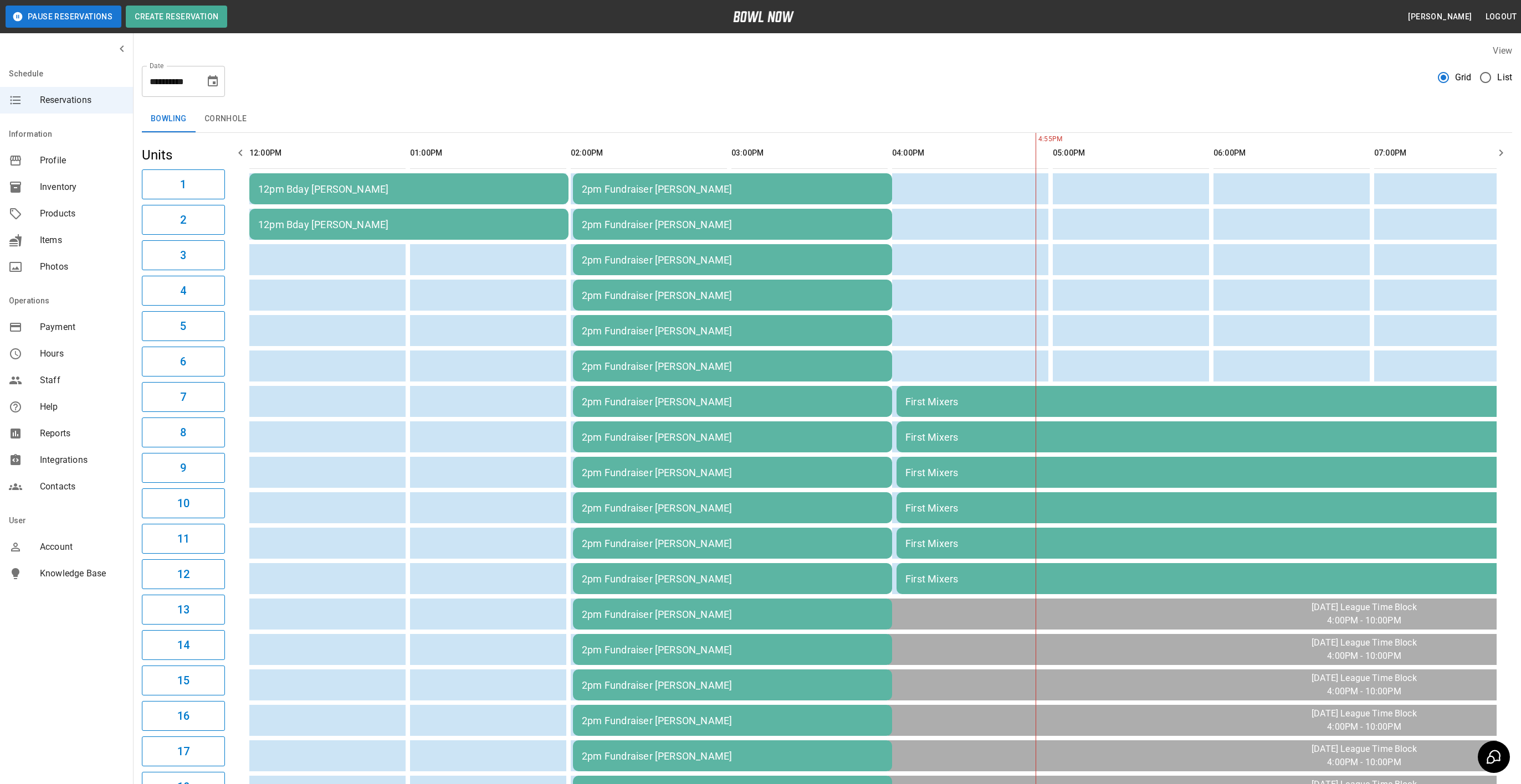
click at [249, 152] on button "button" at bounding box center [240, 152] width 22 height 22
